Goal: Information Seeking & Learning: Understand process/instructions

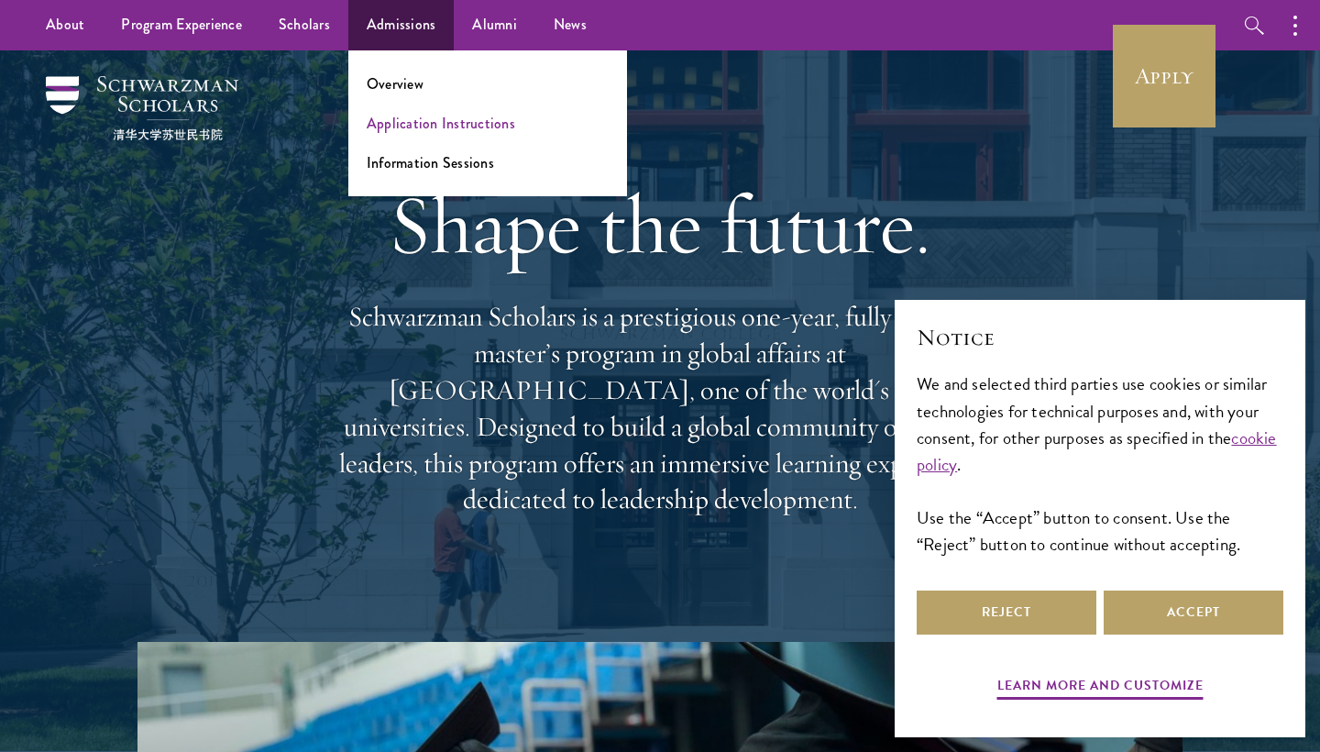
click at [452, 121] on link "Application Instructions" at bounding box center [441, 123] width 148 height 21
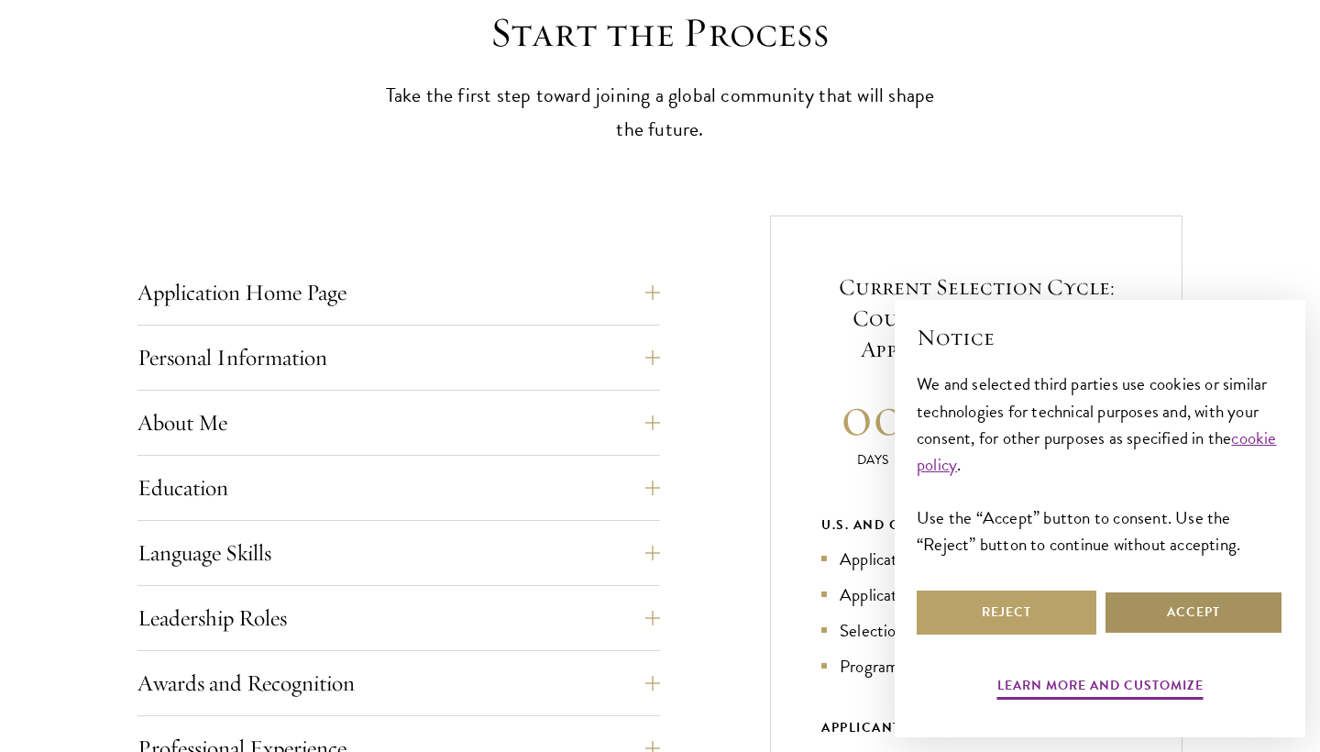
click at [1213, 618] on button "Accept" at bounding box center [1193, 612] width 180 height 44
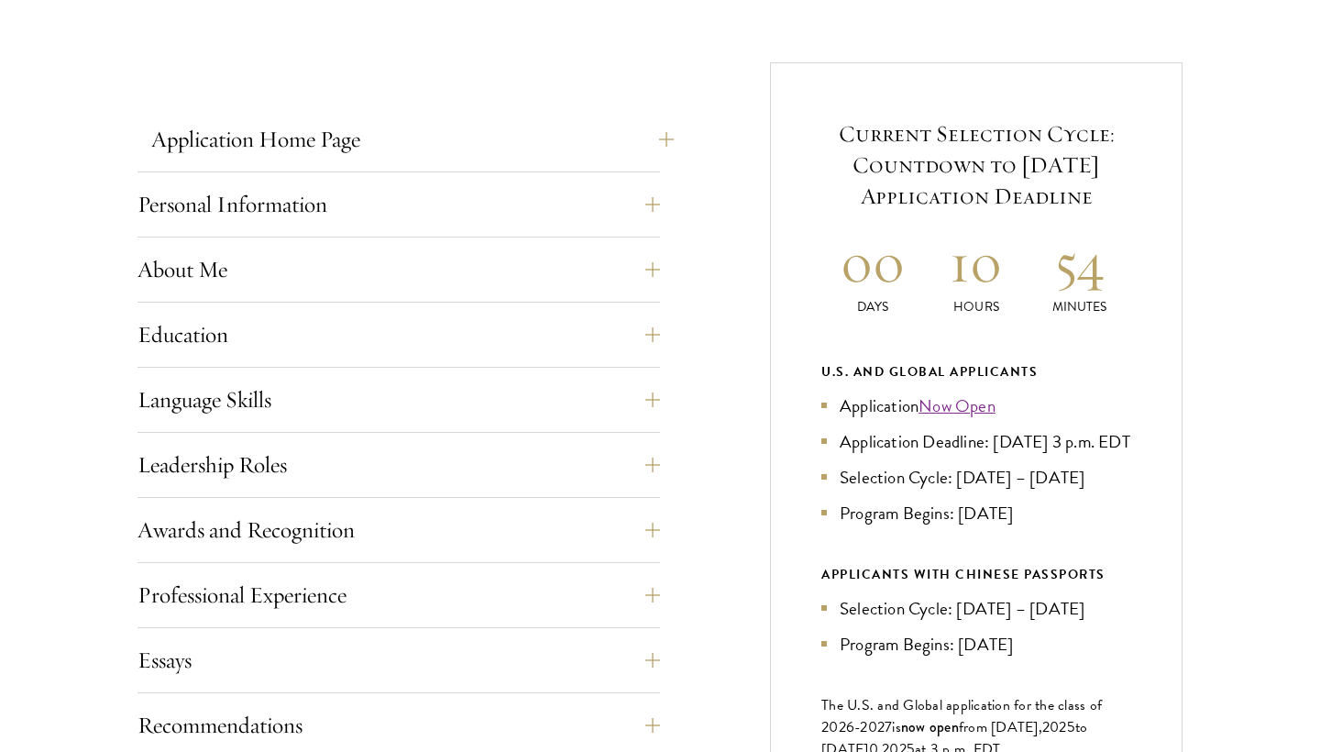
scroll to position [684, 0]
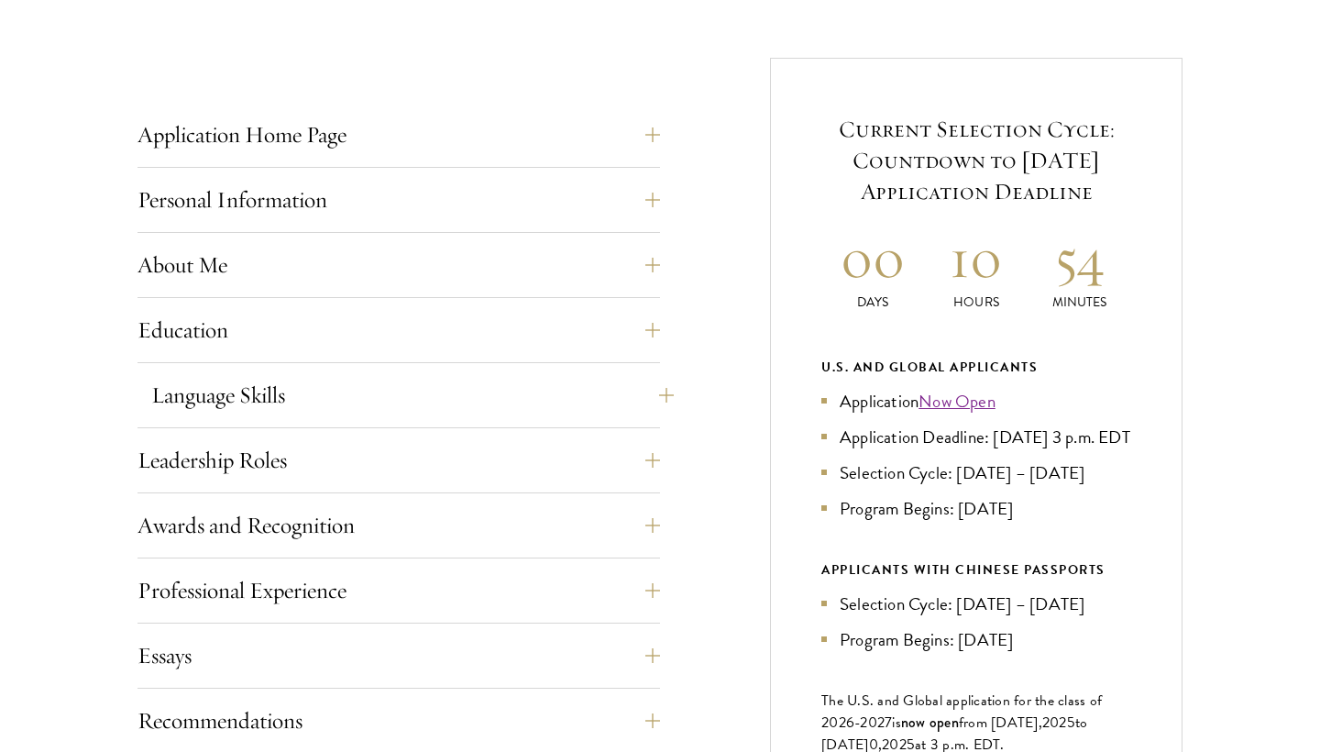
click at [332, 373] on button "Language Skills" at bounding box center [412, 395] width 522 height 44
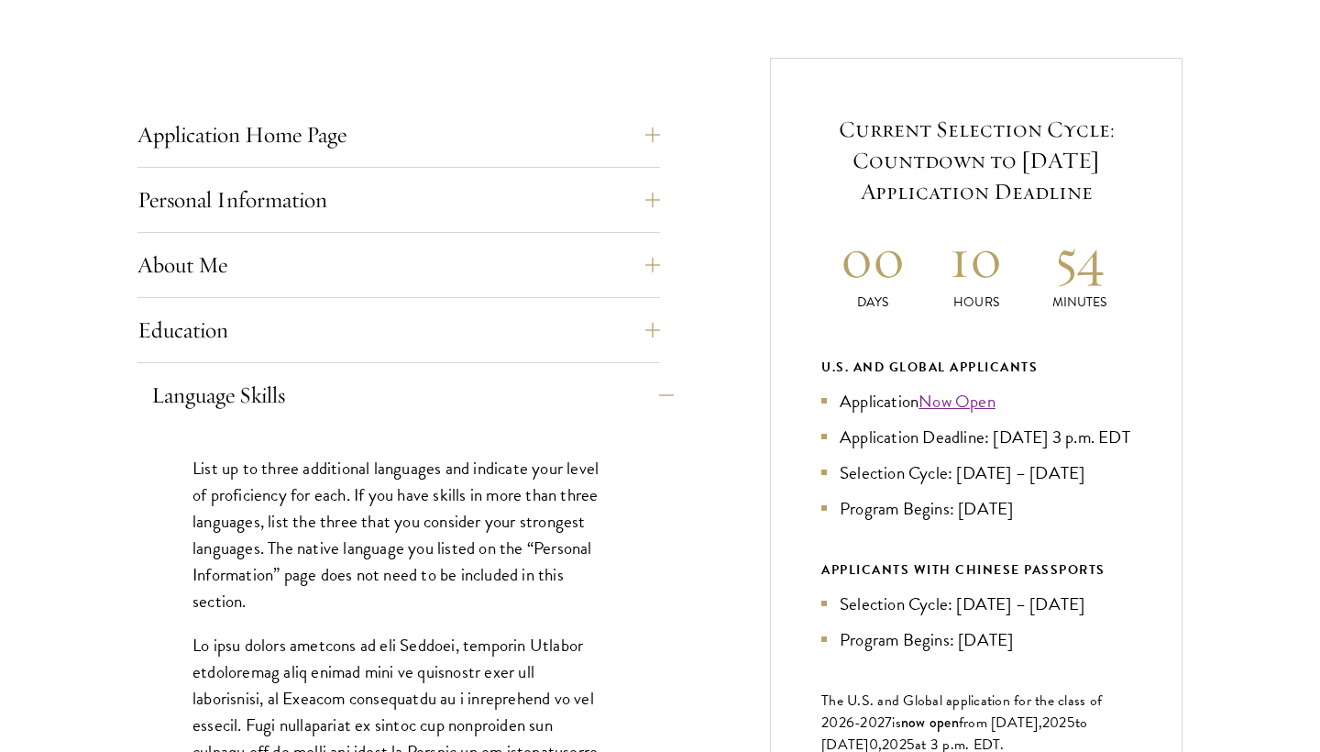
click at [332, 373] on button "Language Skills" at bounding box center [412, 395] width 522 height 44
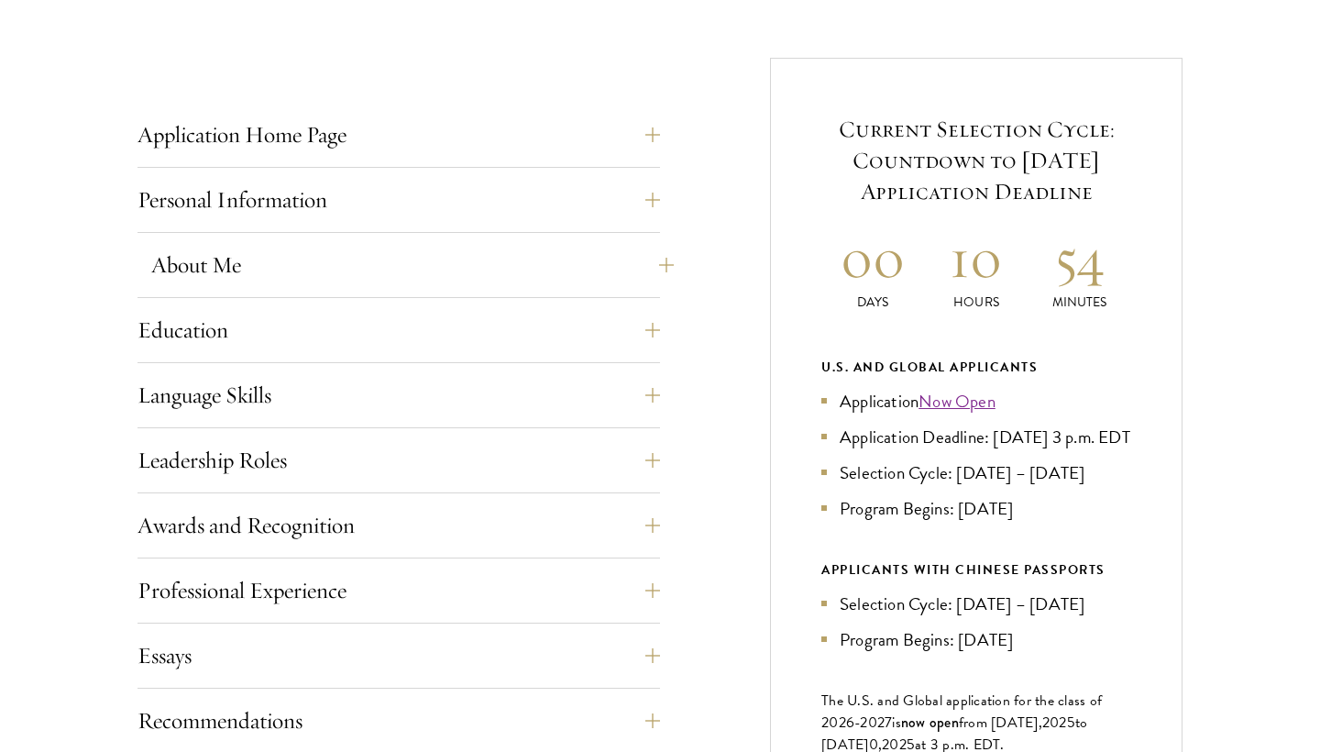
click at [587, 264] on button "About Me" at bounding box center [412, 265] width 522 height 44
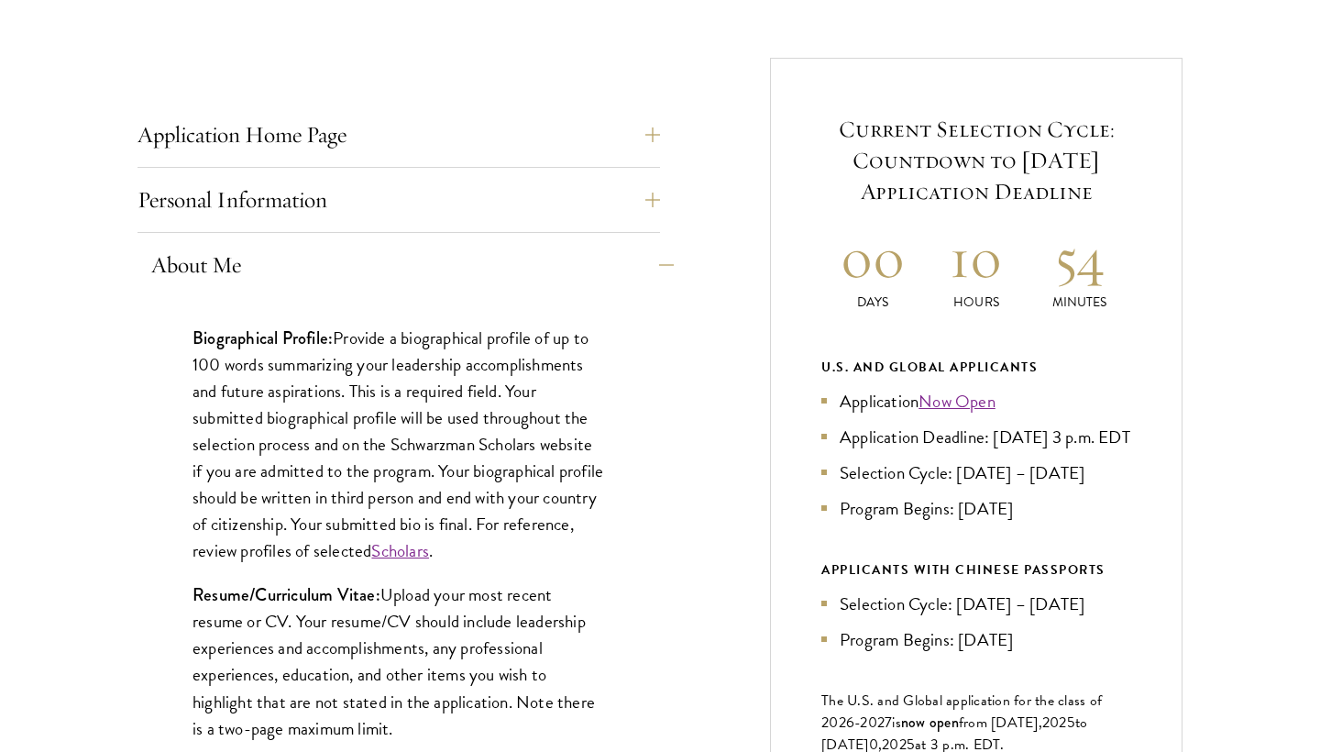
click at [587, 263] on button "About Me" at bounding box center [412, 265] width 522 height 44
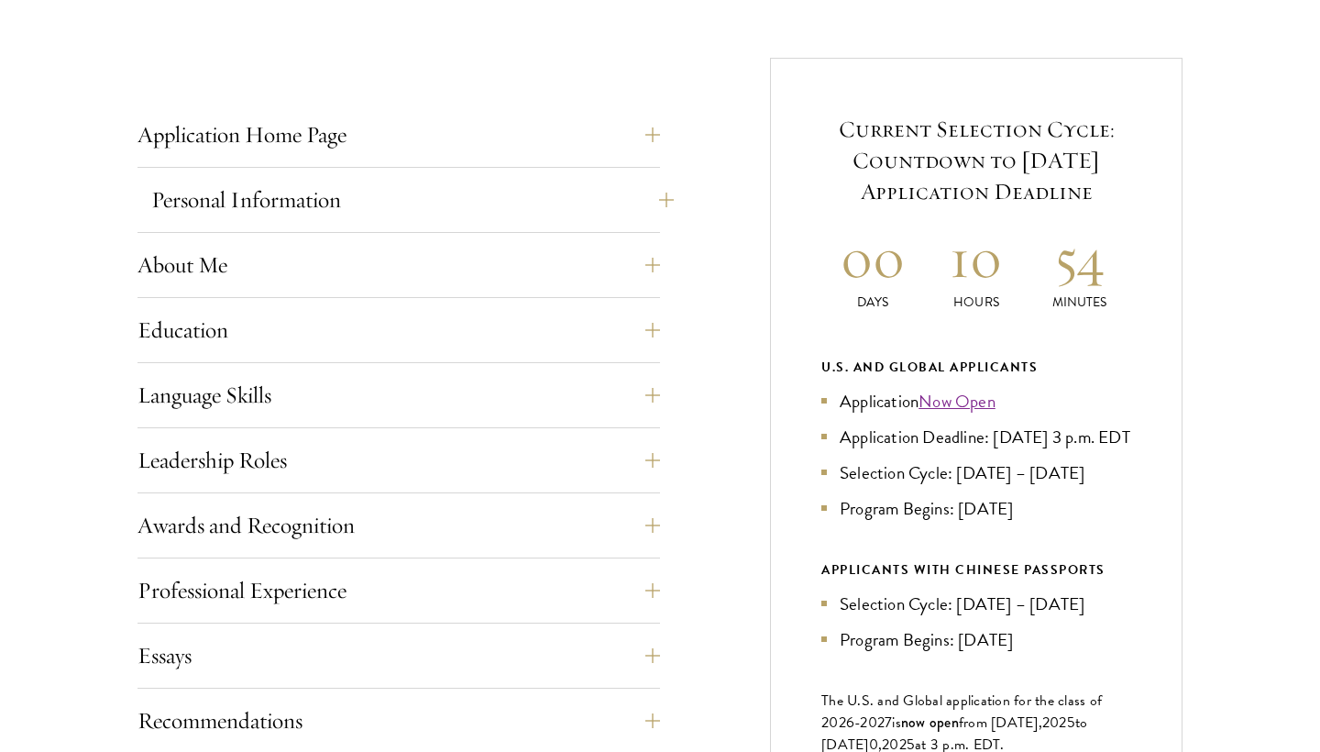
click at [594, 204] on button "Personal Information" at bounding box center [412, 200] width 522 height 44
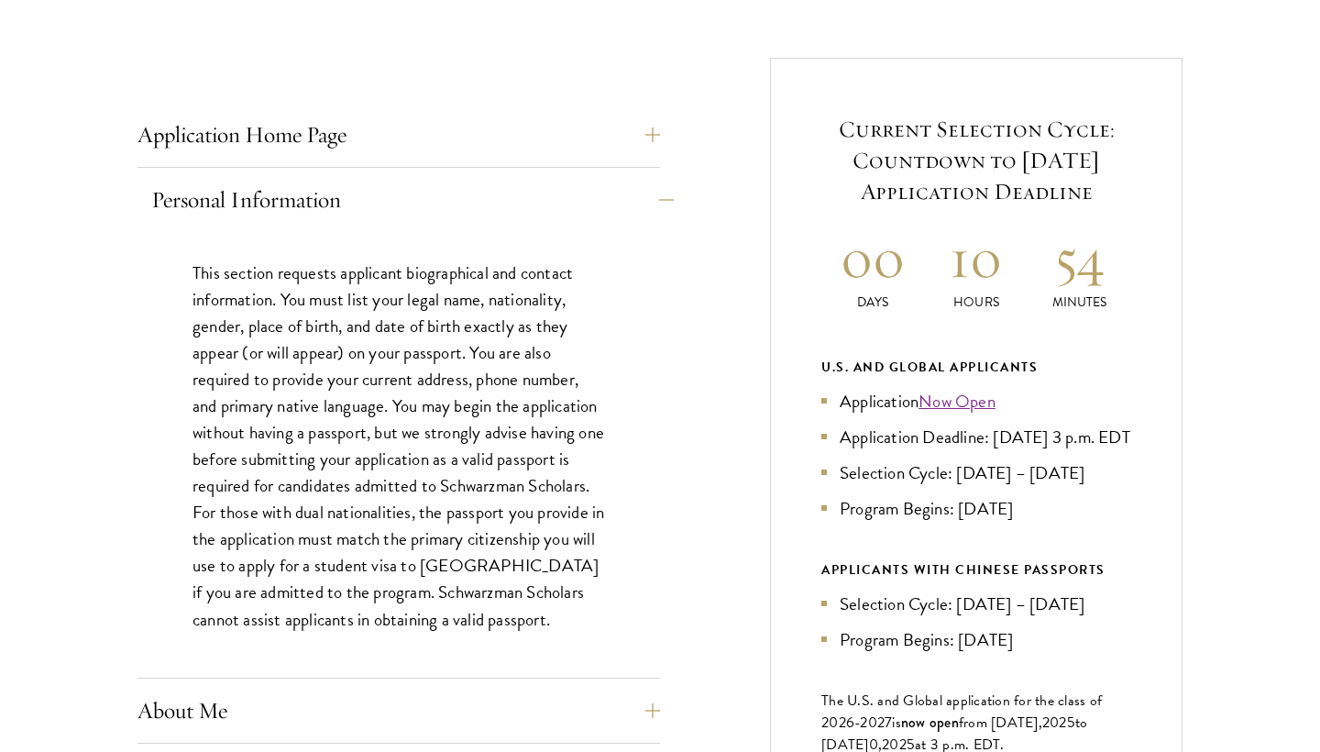
click at [594, 204] on button "Personal Information" at bounding box center [412, 200] width 522 height 44
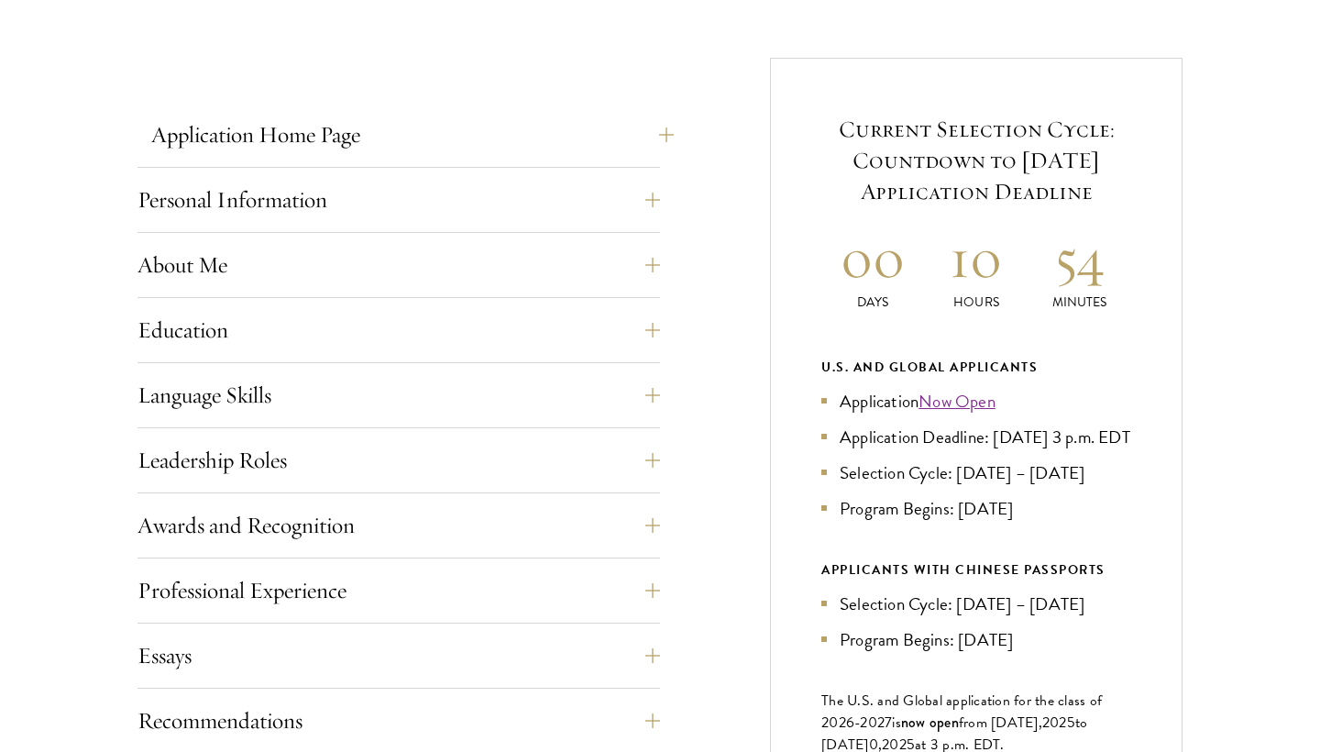
click at [590, 115] on button "Application Home Page" at bounding box center [412, 135] width 522 height 44
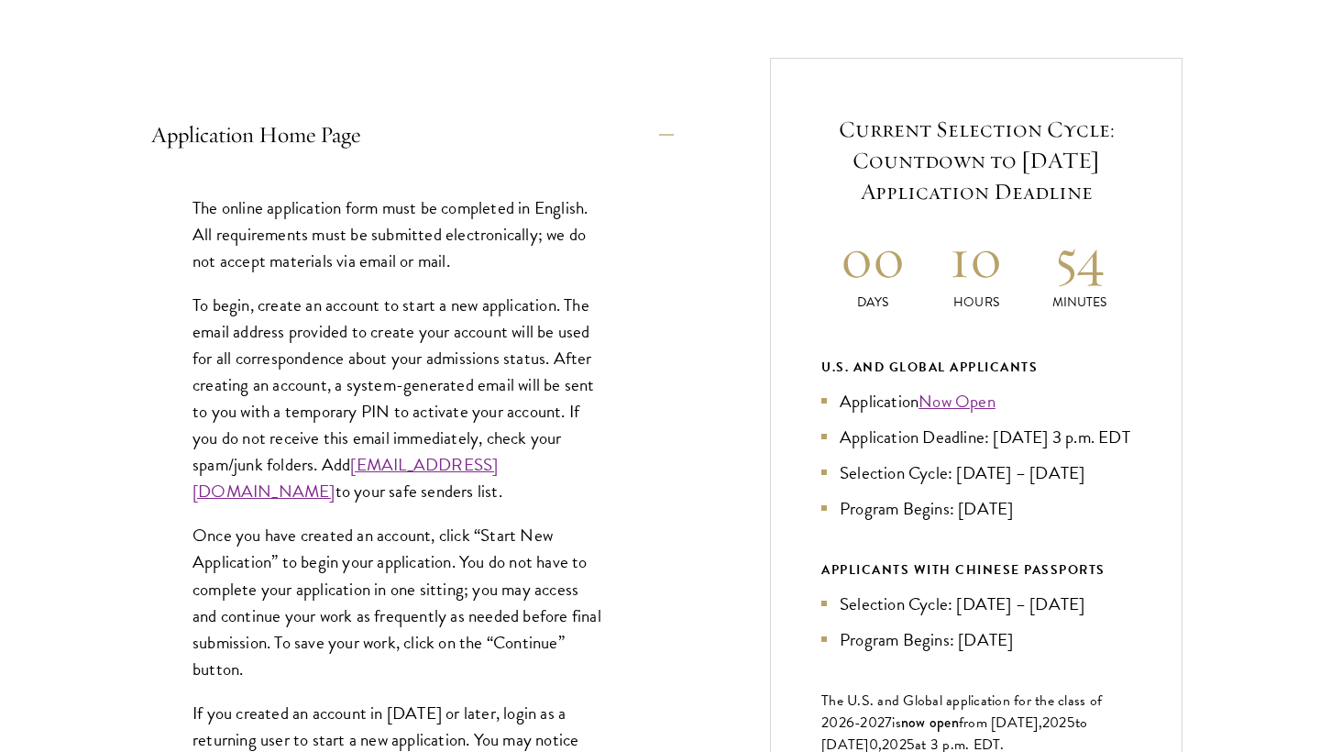
click at [591, 115] on button "Application Home Page" at bounding box center [412, 135] width 522 height 44
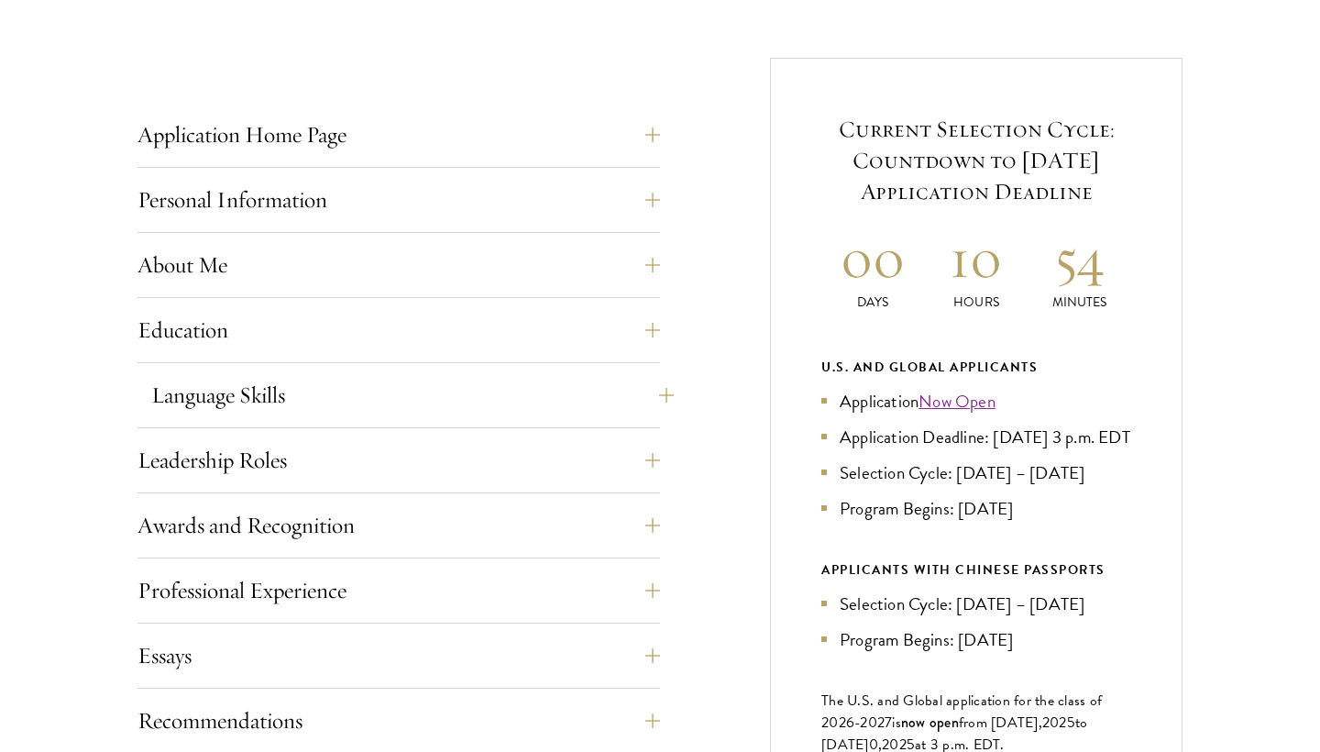
click at [622, 400] on button "Language Skills" at bounding box center [412, 395] width 522 height 44
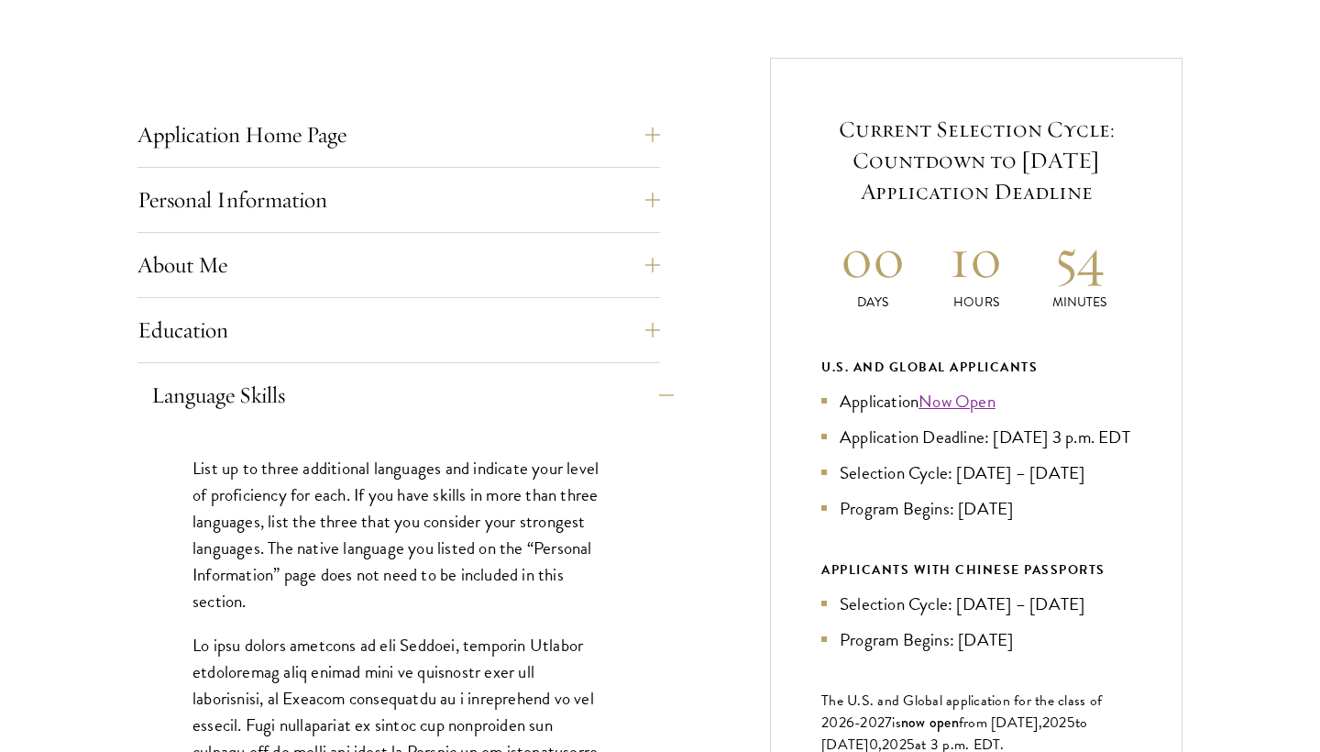
click at [622, 400] on button "Language Skills" at bounding box center [412, 395] width 522 height 44
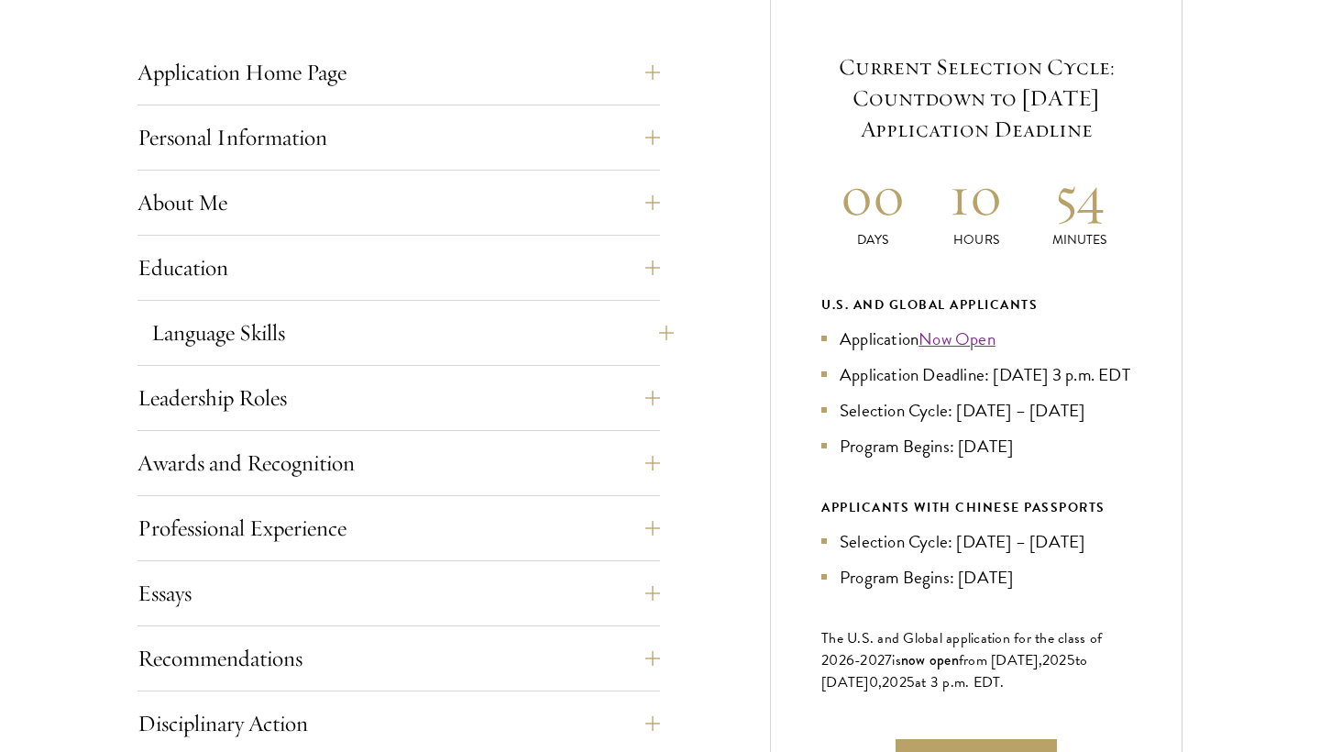
scroll to position [780, 0]
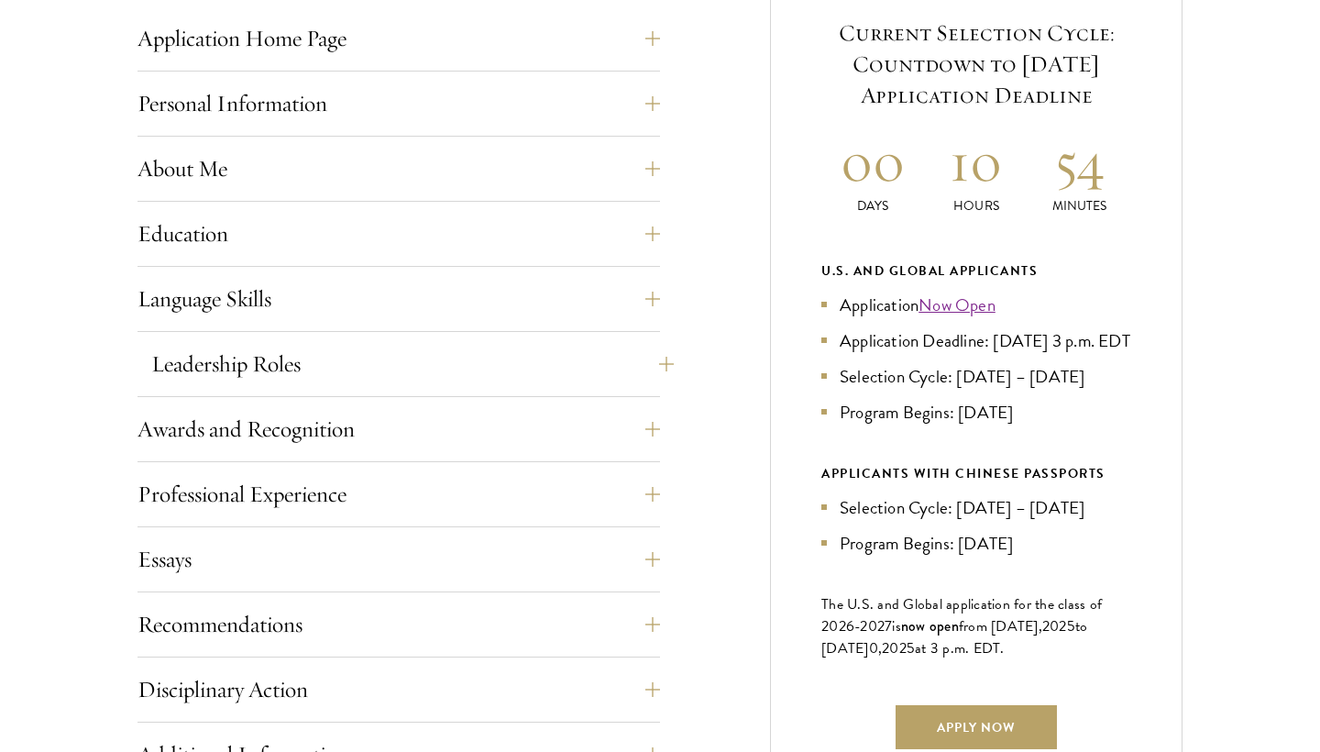
click at [580, 351] on button "Leadership Roles" at bounding box center [412, 364] width 522 height 44
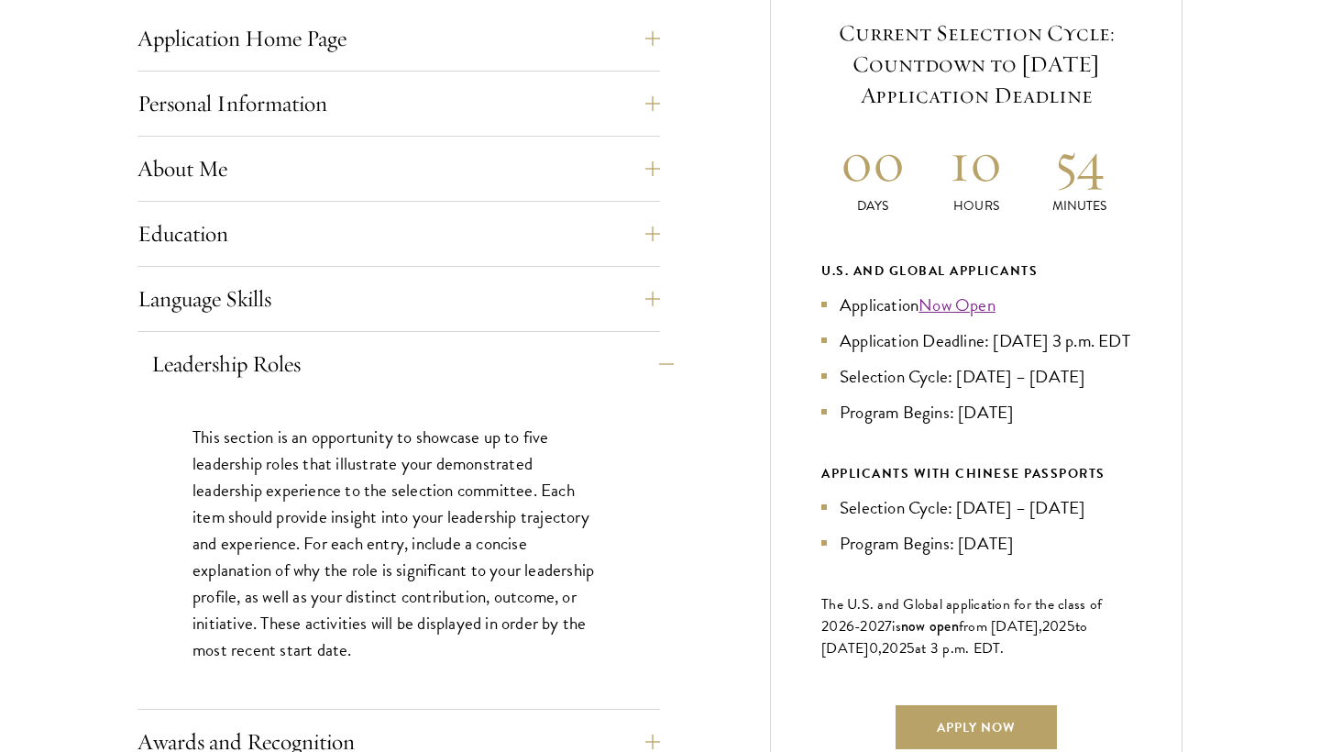
click at [580, 352] on button "Leadership Roles" at bounding box center [412, 364] width 522 height 44
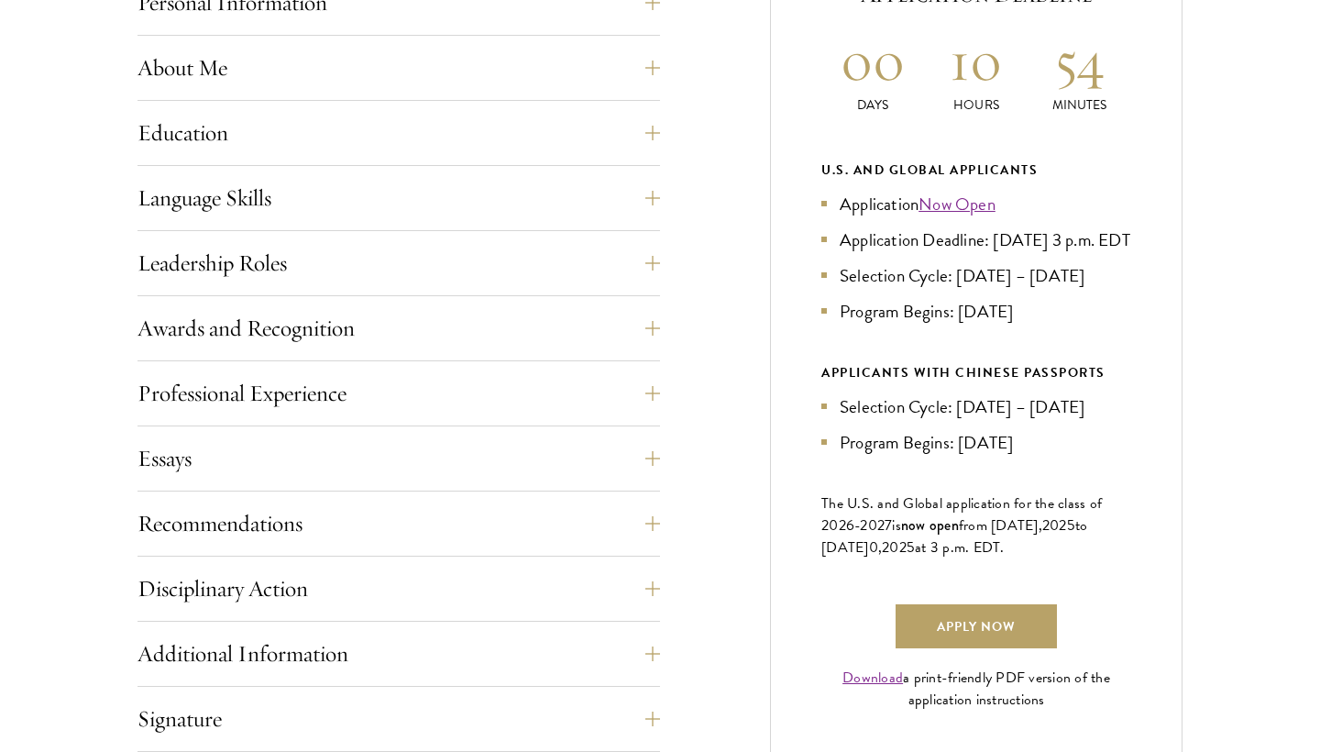
scroll to position [938, 0]
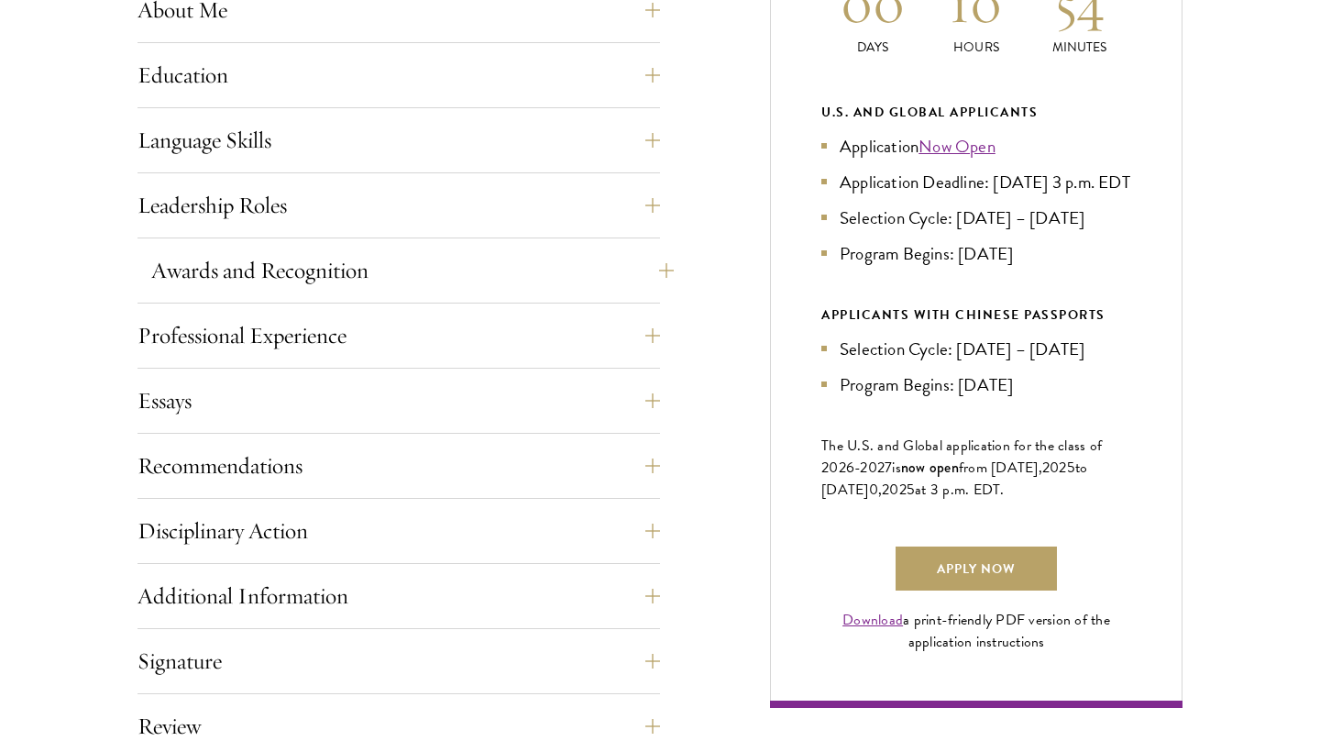
click at [584, 285] on button "Awards and Recognition" at bounding box center [412, 270] width 522 height 44
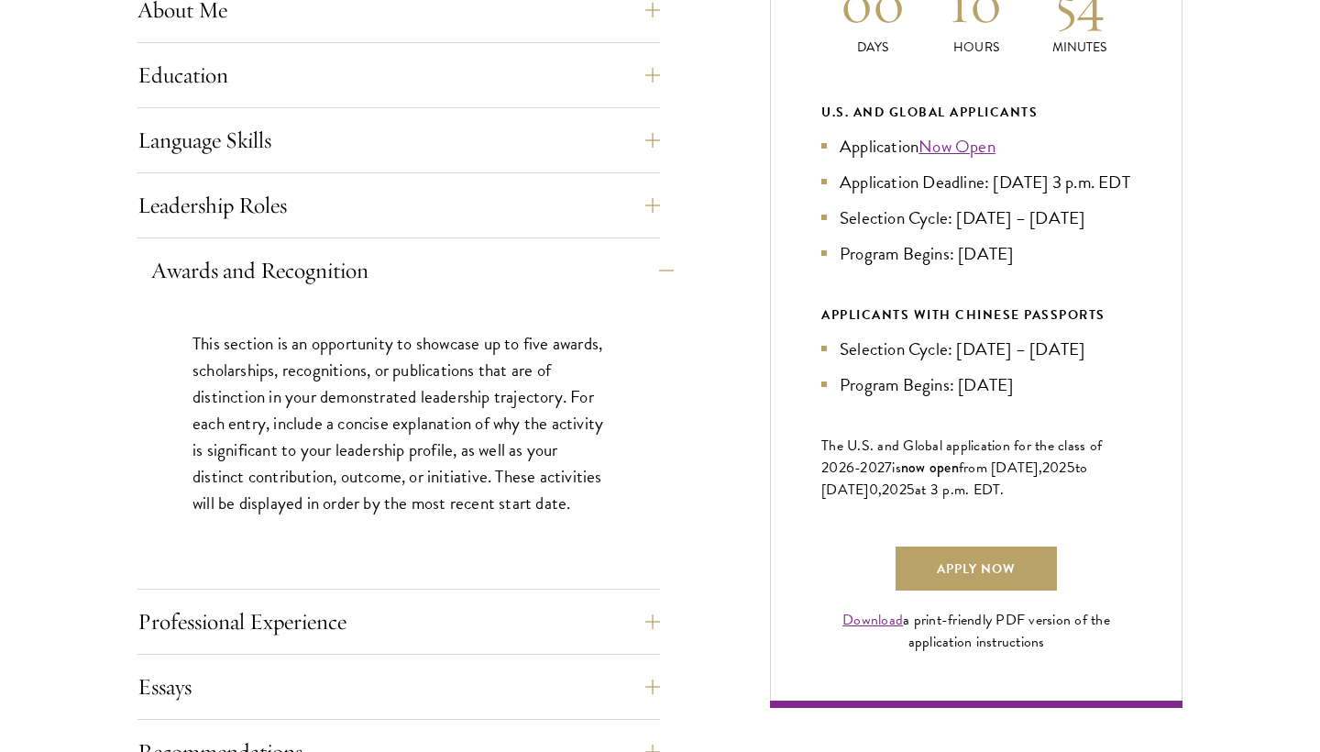
click at [584, 285] on button "Awards and Recognition" at bounding box center [412, 270] width 522 height 44
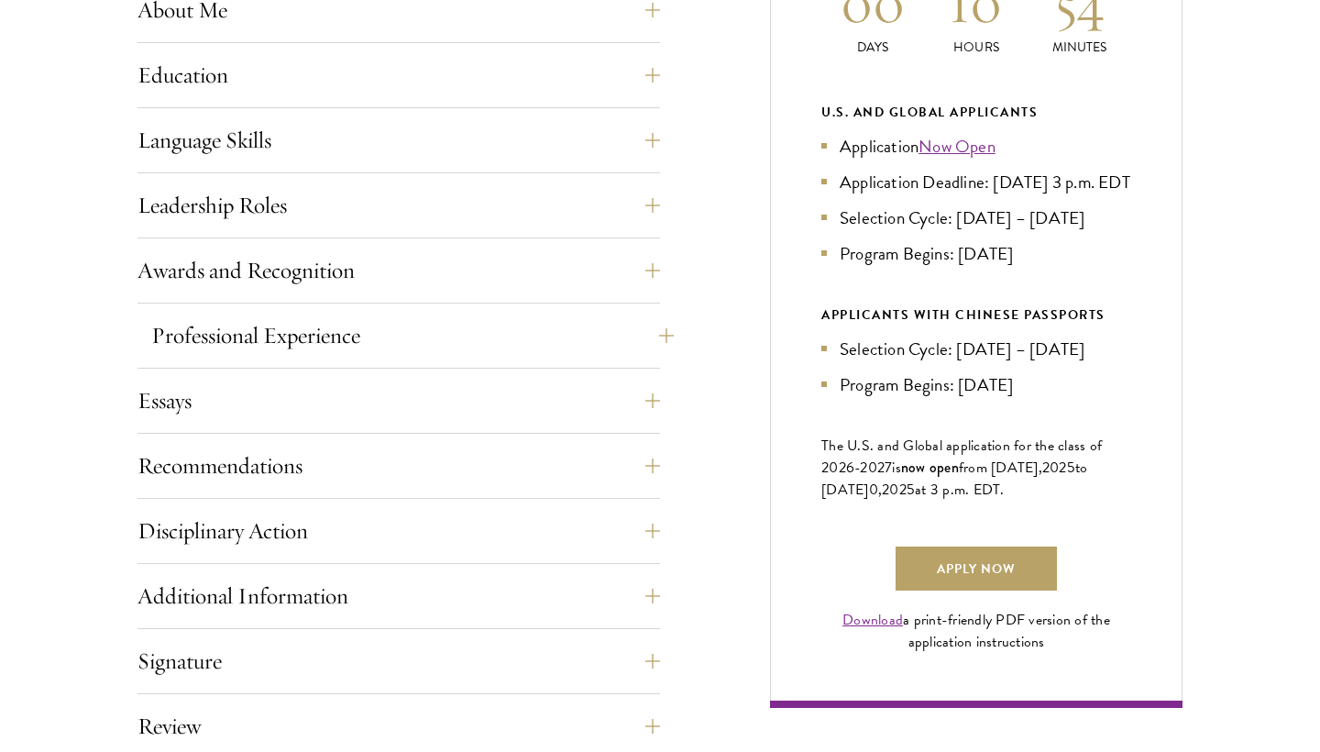
click at [564, 337] on button "Professional Experience" at bounding box center [412, 335] width 522 height 44
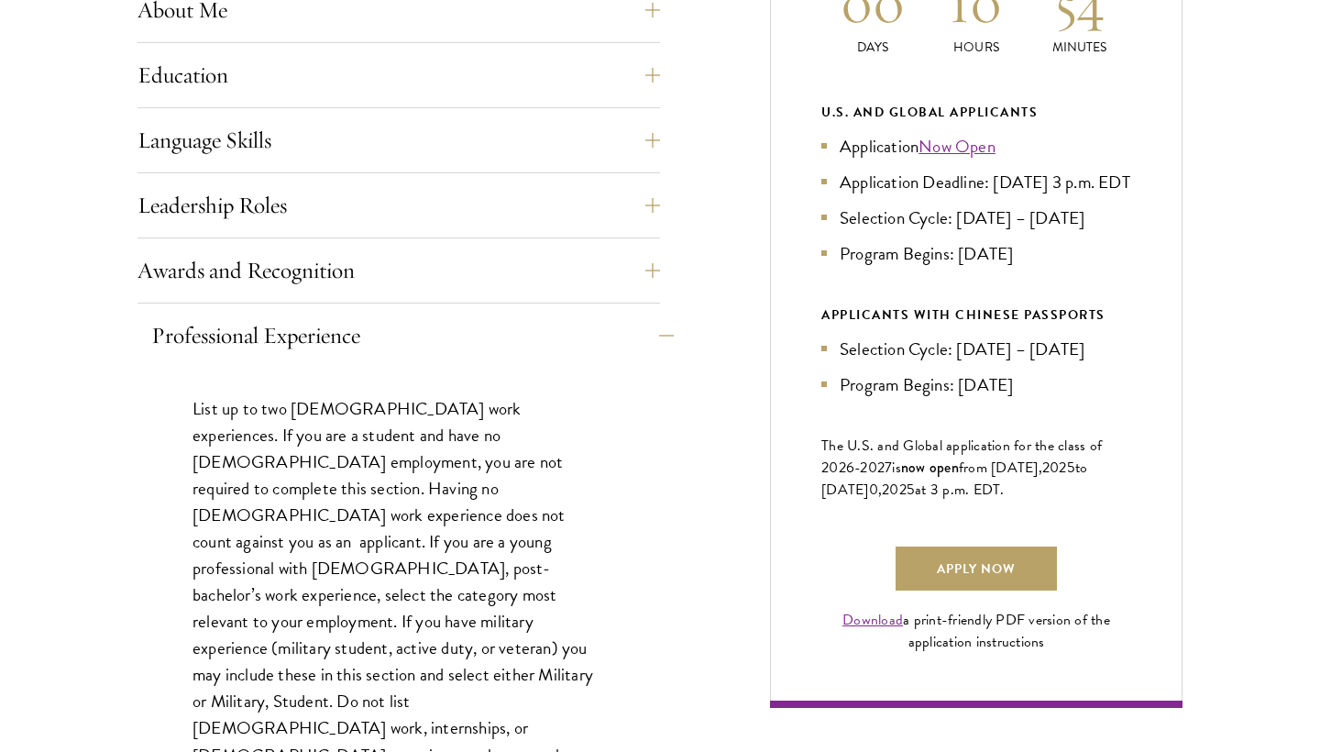
click at [564, 337] on button "Professional Experience" at bounding box center [412, 335] width 522 height 44
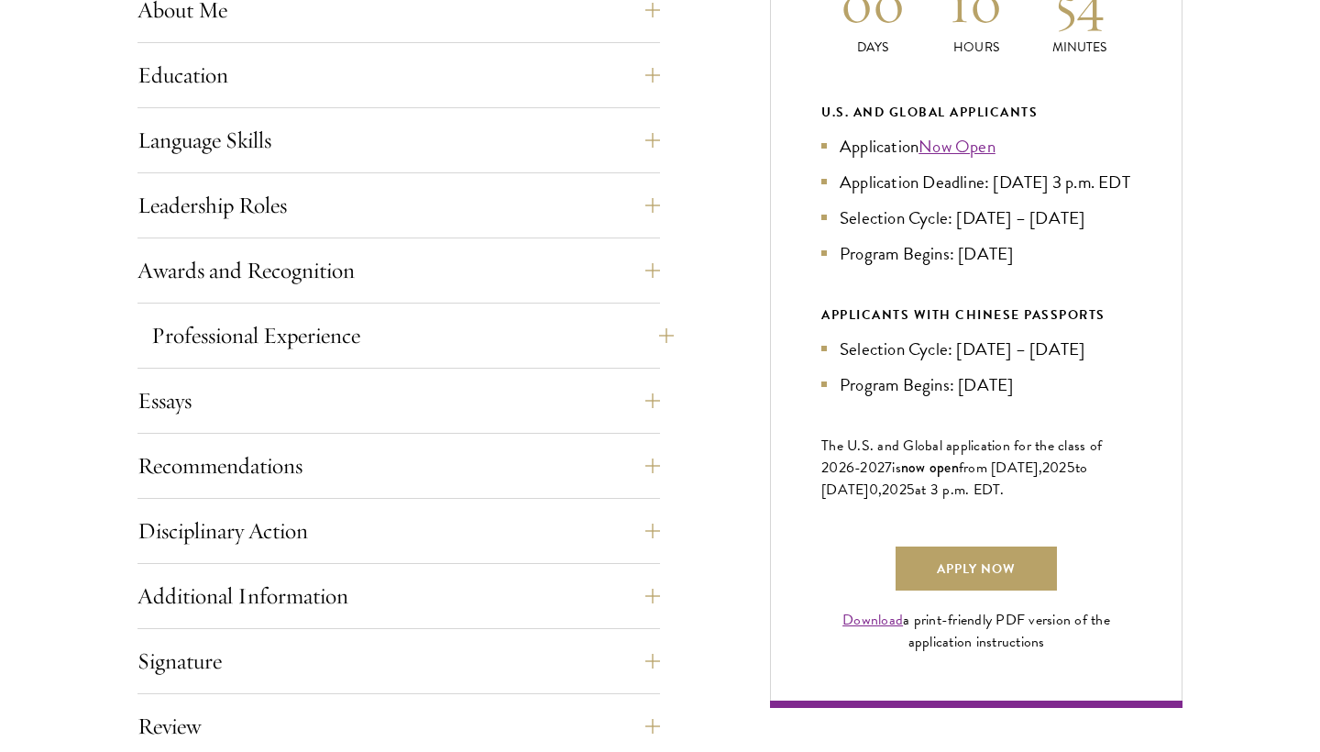
click at [564, 337] on button "Professional Experience" at bounding box center [412, 335] width 522 height 44
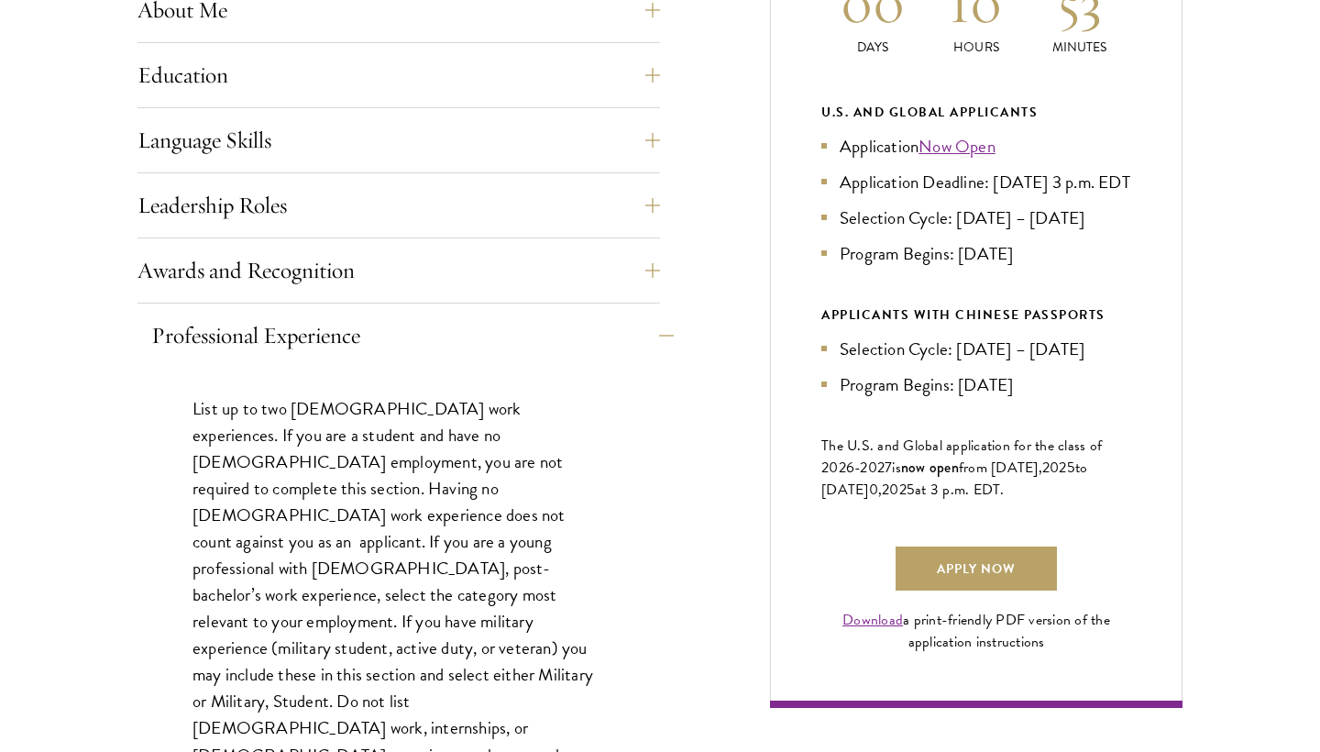
click at [567, 334] on button "Professional Experience" at bounding box center [412, 335] width 522 height 44
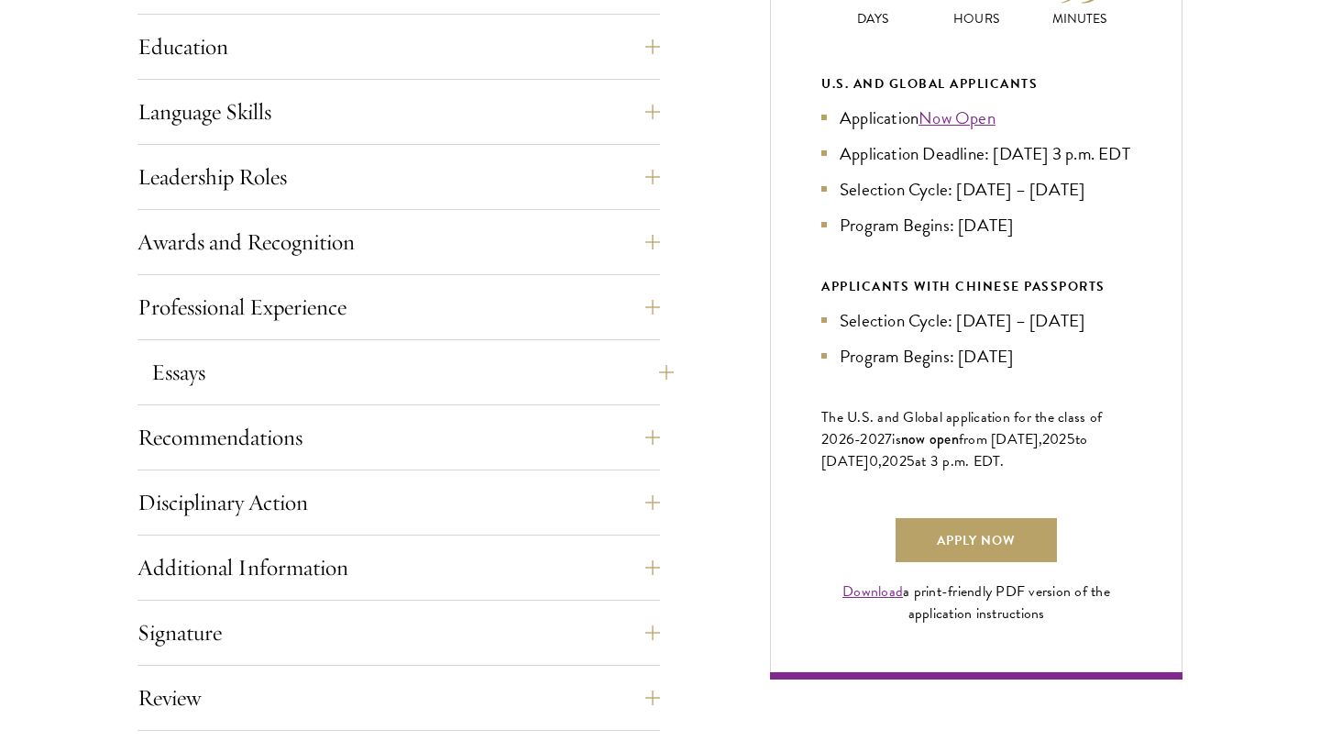
scroll to position [977, 0]
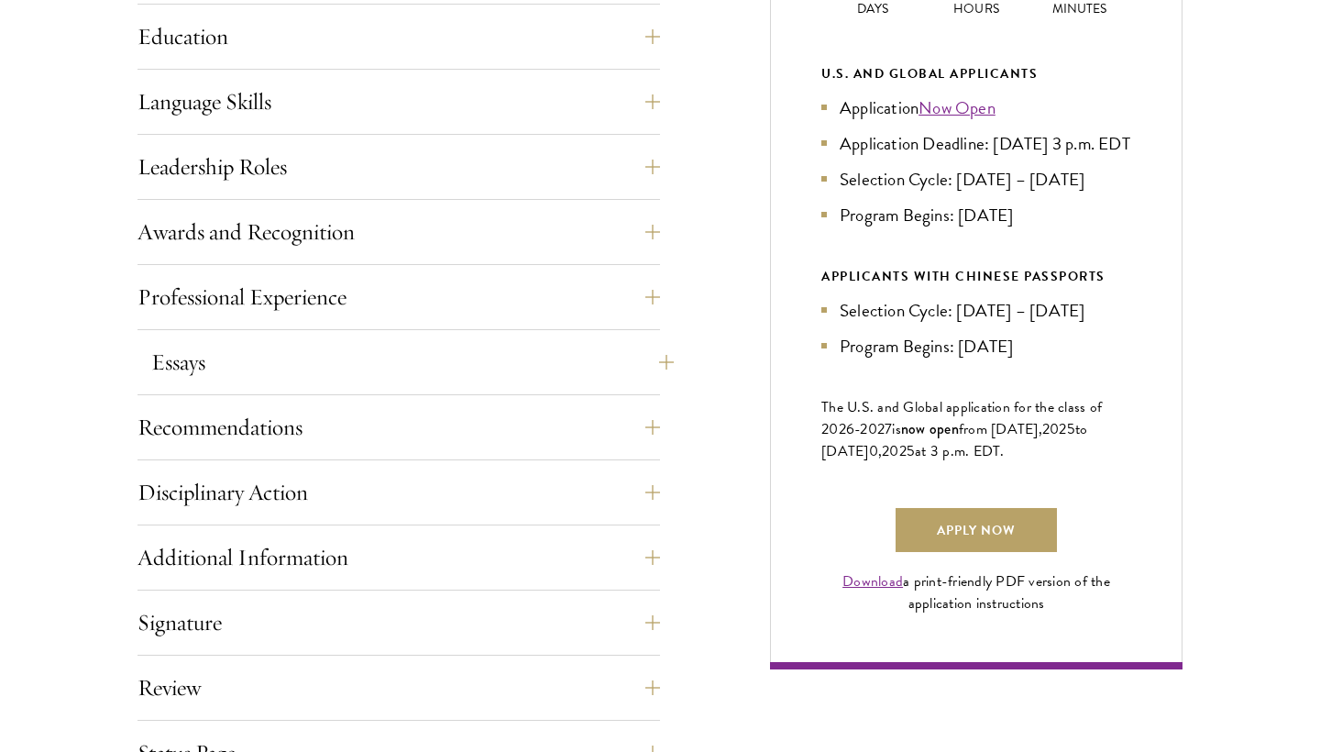
click at [562, 367] on button "Essays" at bounding box center [412, 362] width 522 height 44
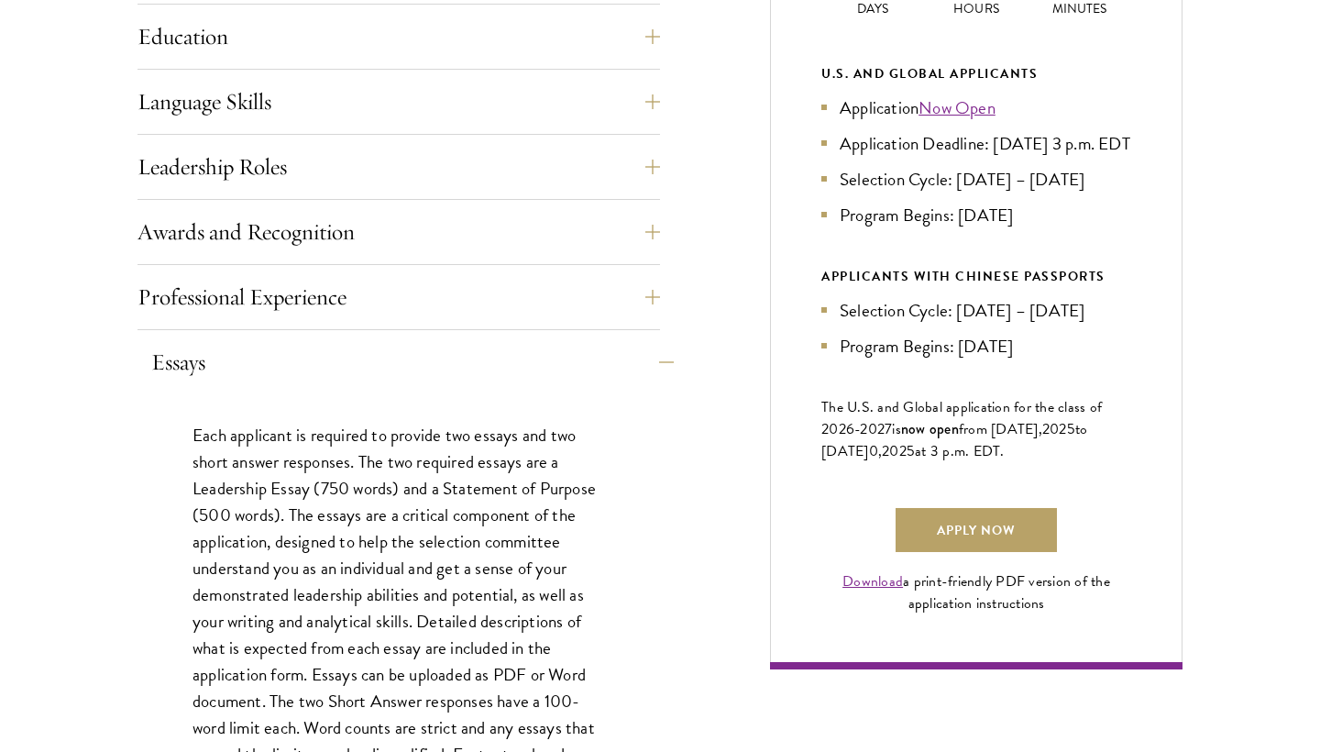
click at [563, 367] on button "Essays" at bounding box center [412, 362] width 522 height 44
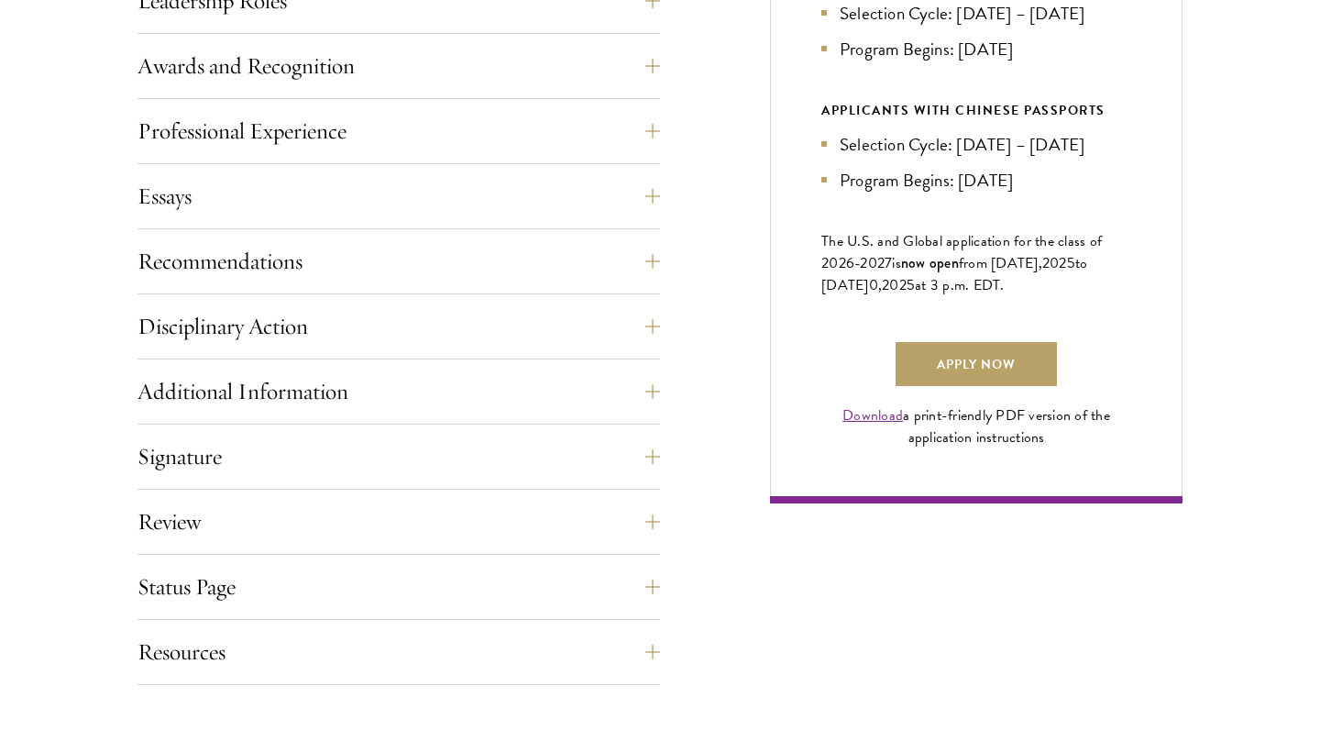
scroll to position [1147, 0]
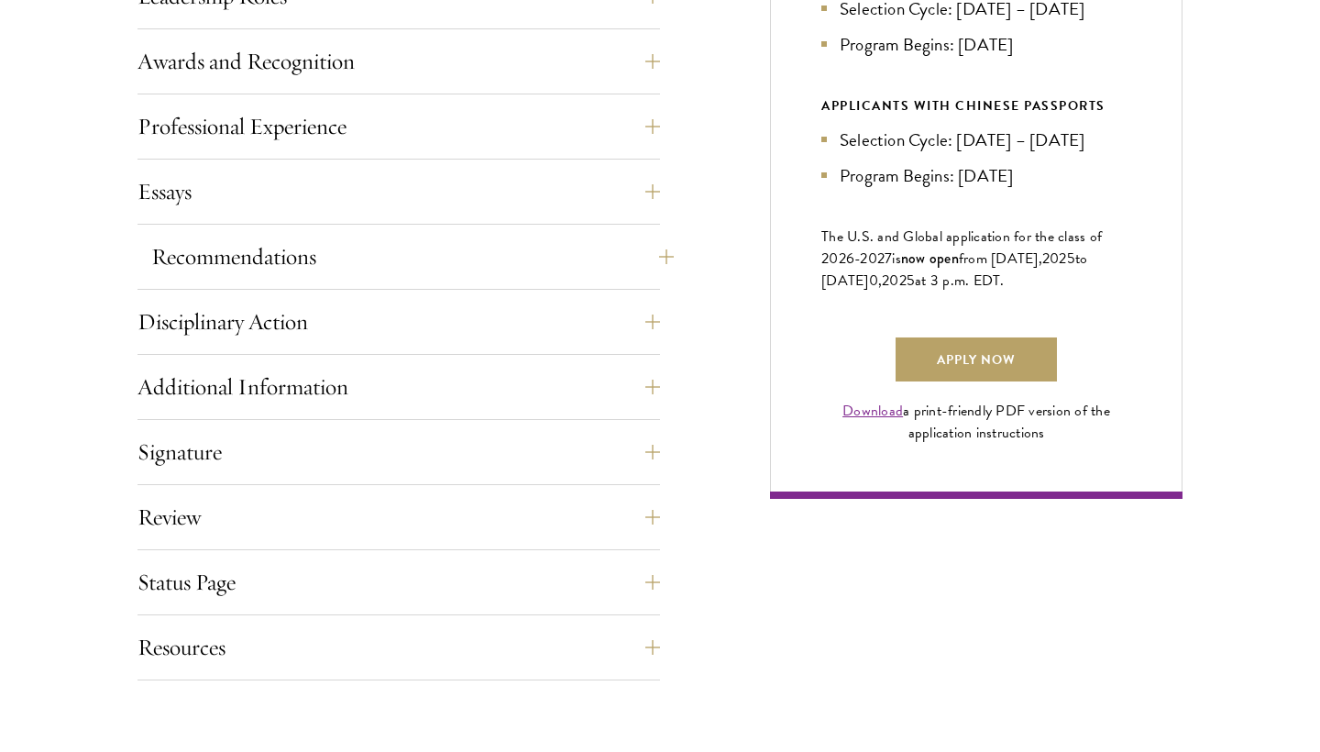
click at [636, 257] on button "Recommendations" at bounding box center [412, 257] width 522 height 44
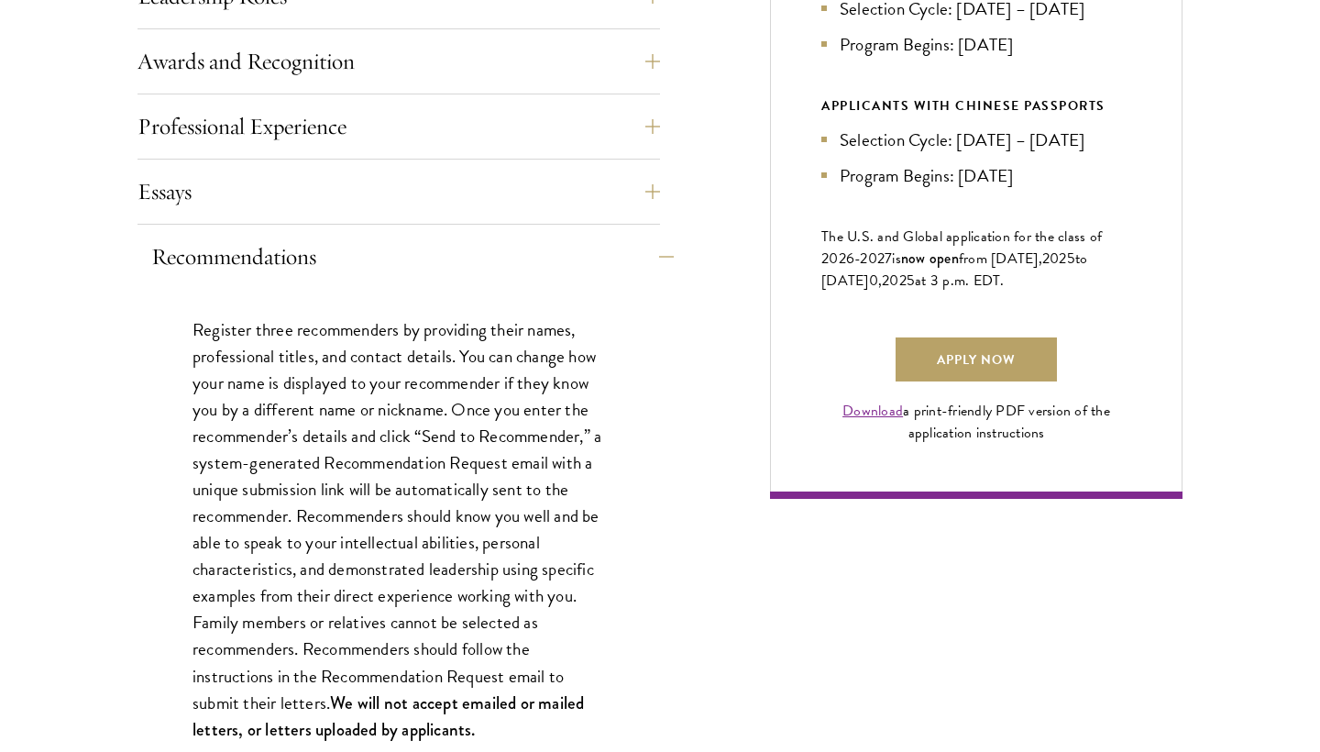
click at [636, 257] on button "Recommendations" at bounding box center [412, 257] width 522 height 44
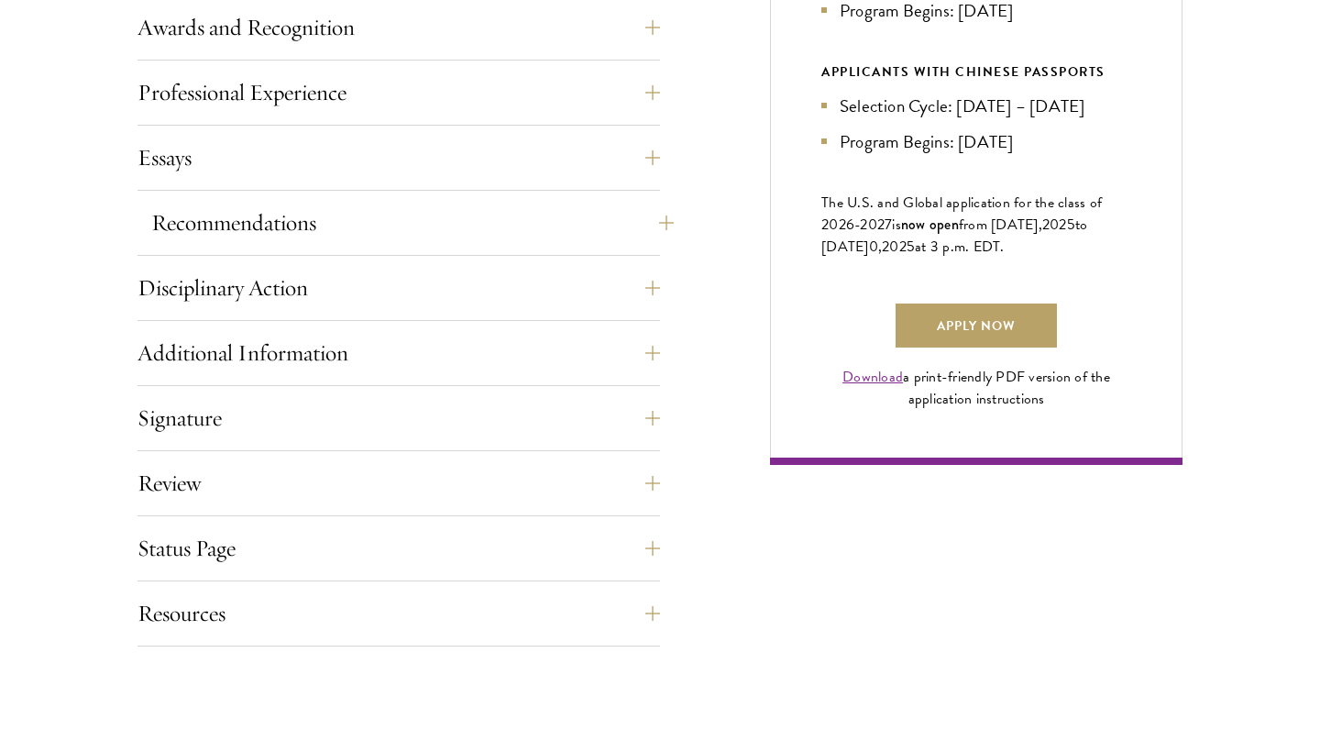
scroll to position [1228, 0]
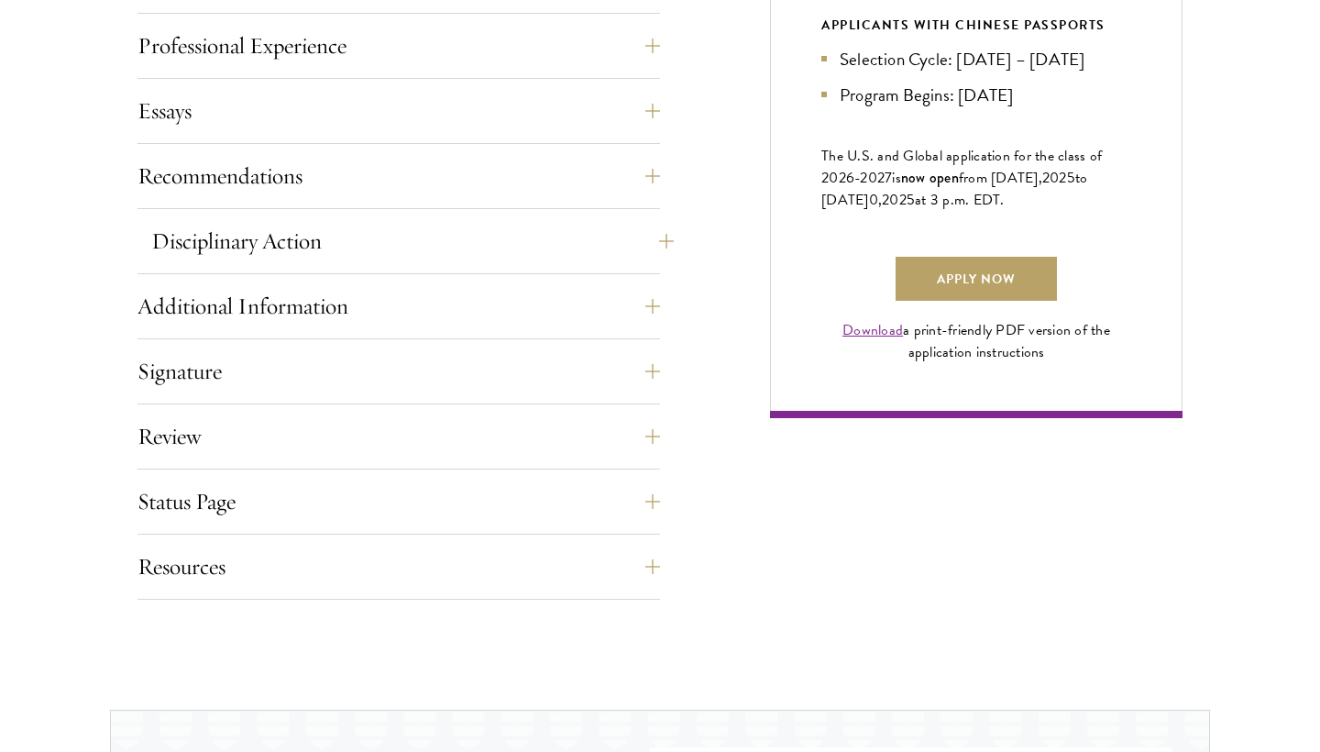
click at [615, 243] on button "Disciplinary Action" at bounding box center [412, 241] width 522 height 44
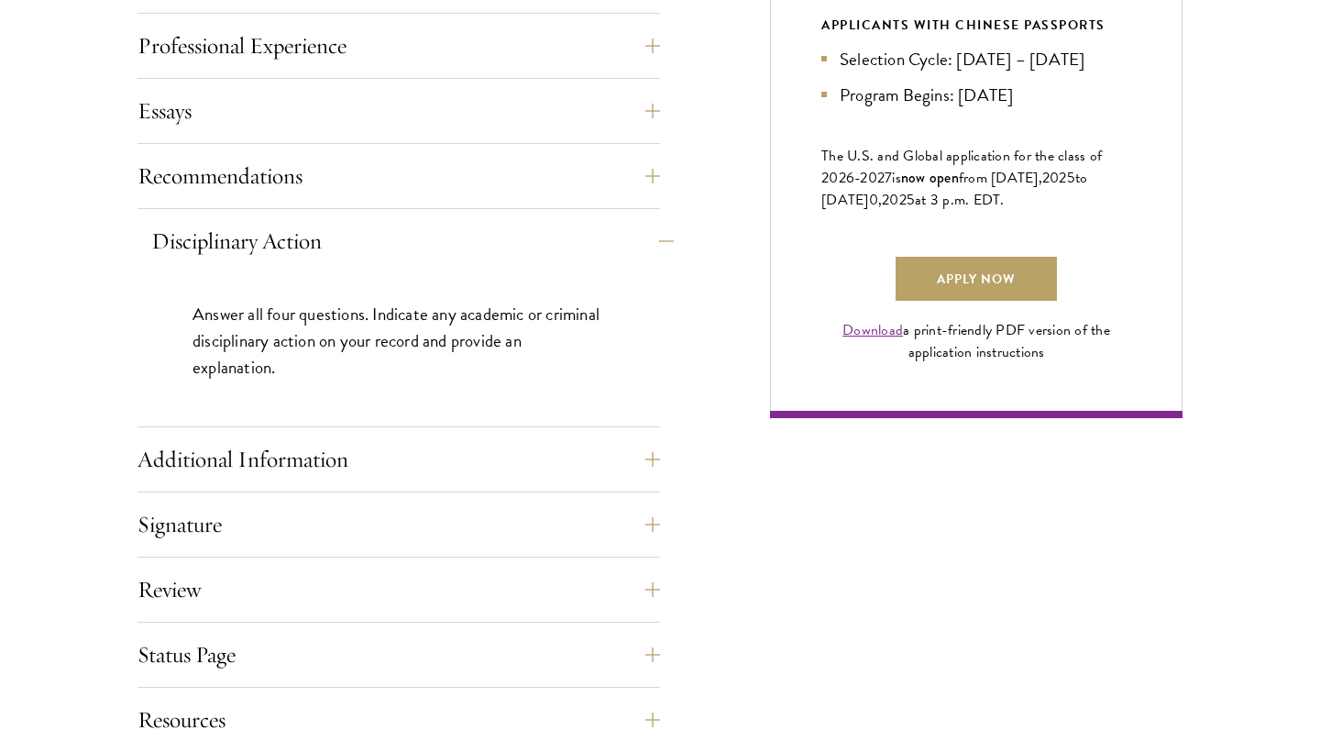
click at [615, 244] on button "Disciplinary Action" at bounding box center [412, 241] width 522 height 44
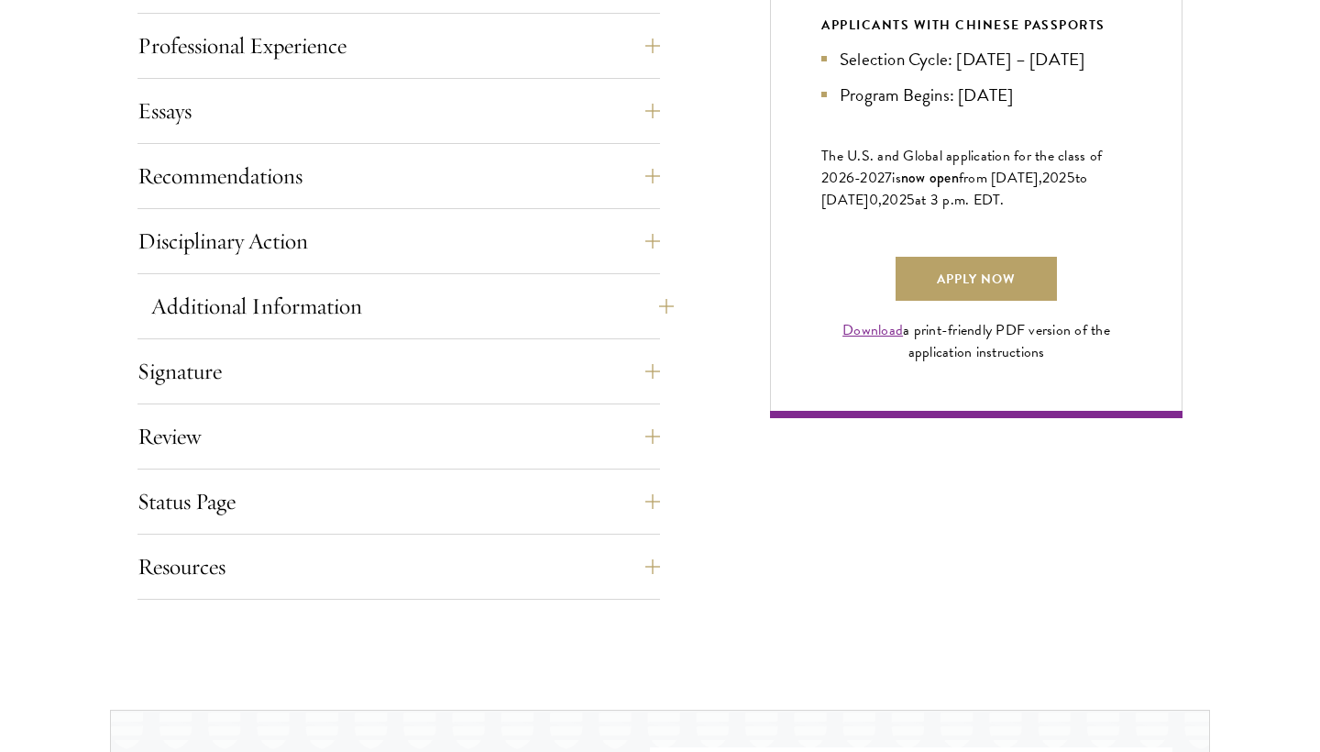
click at [576, 313] on button "Additional Information" at bounding box center [412, 306] width 522 height 44
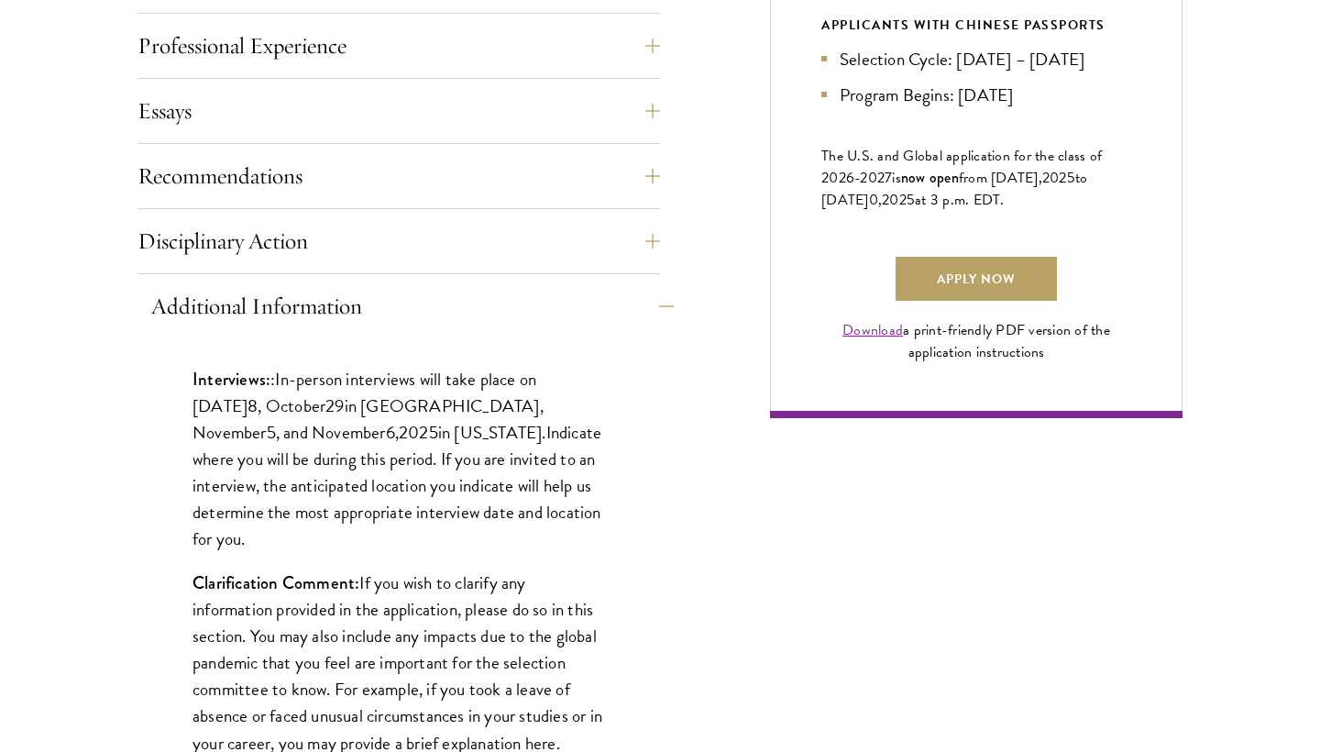
click at [576, 313] on button "Additional Information" at bounding box center [412, 306] width 522 height 44
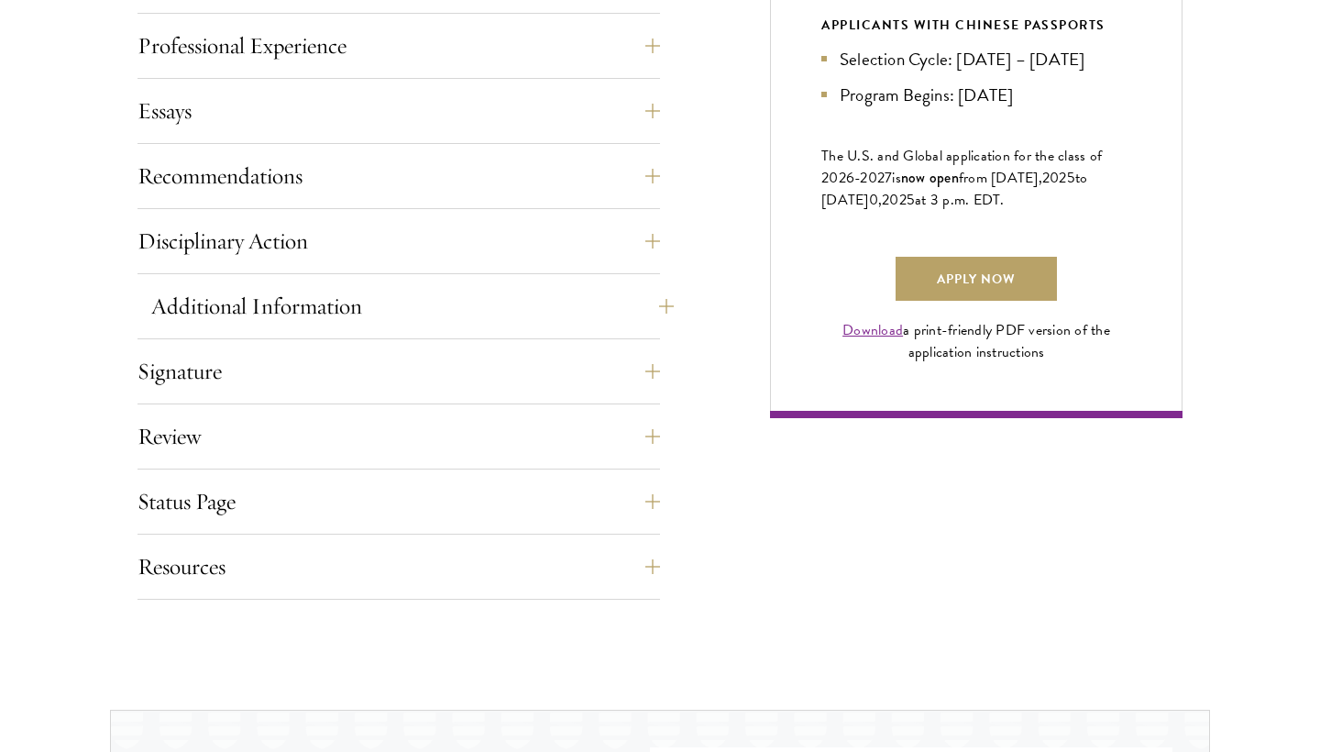
click at [576, 313] on button "Additional Information" at bounding box center [412, 306] width 522 height 44
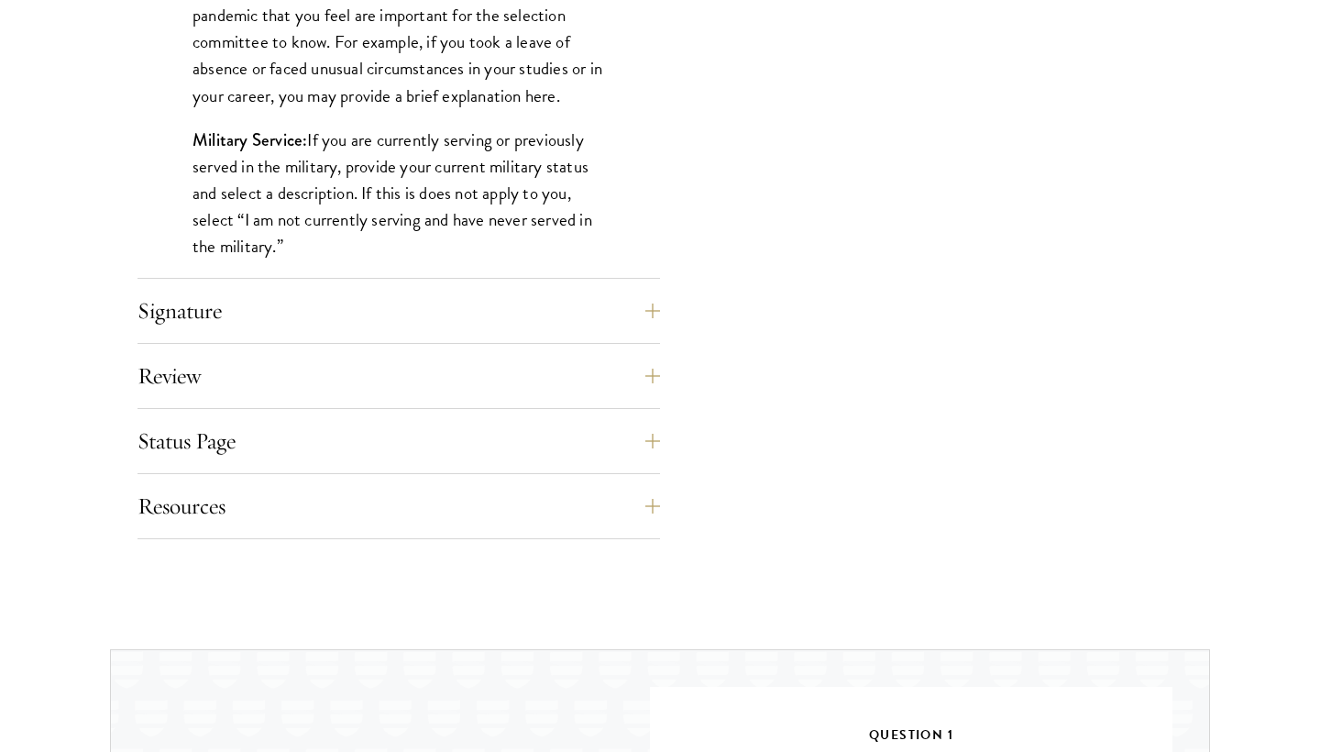
scroll to position [2000, 0]
